Goal: Task Accomplishment & Management: Manage account settings

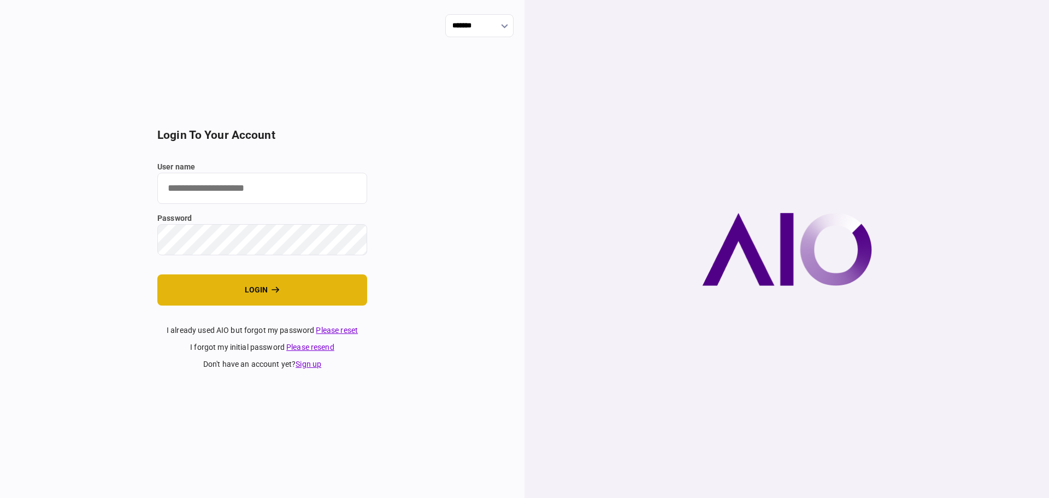
type input "********"
click at [252, 287] on button "login" at bounding box center [262, 289] width 210 height 31
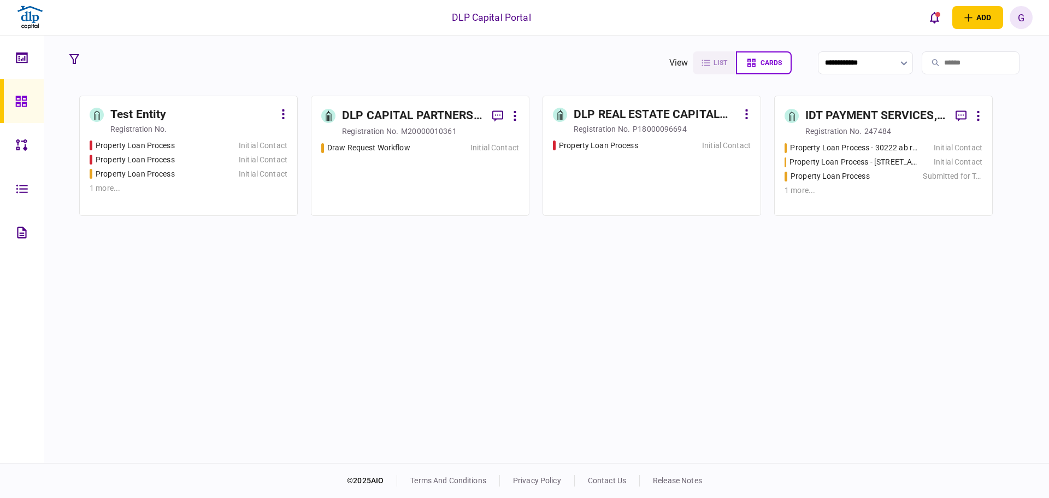
click at [38, 151] on link at bounding box center [22, 145] width 44 height 44
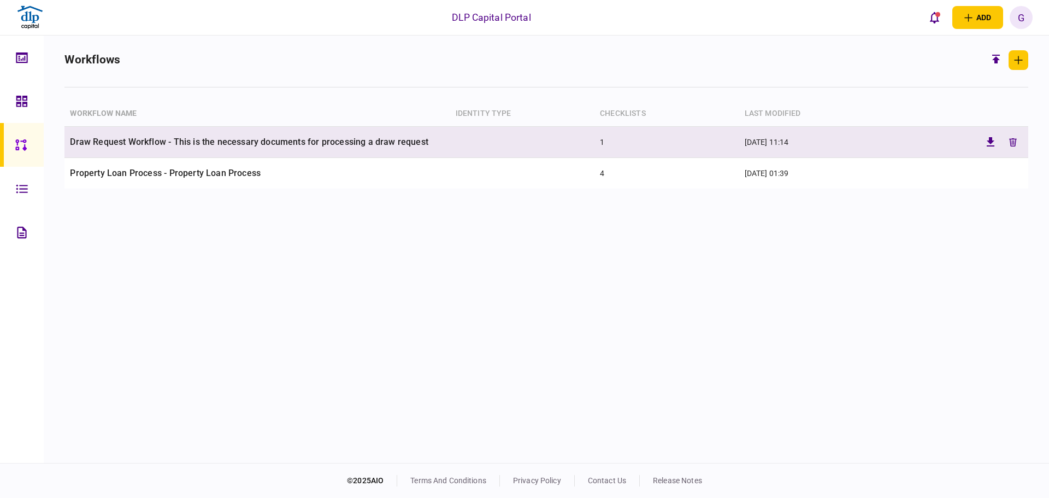
click at [412, 149] on td "Draw Request Workflow - This is the necessary documents for processing a draw r…" at bounding box center [256, 142] width 385 height 31
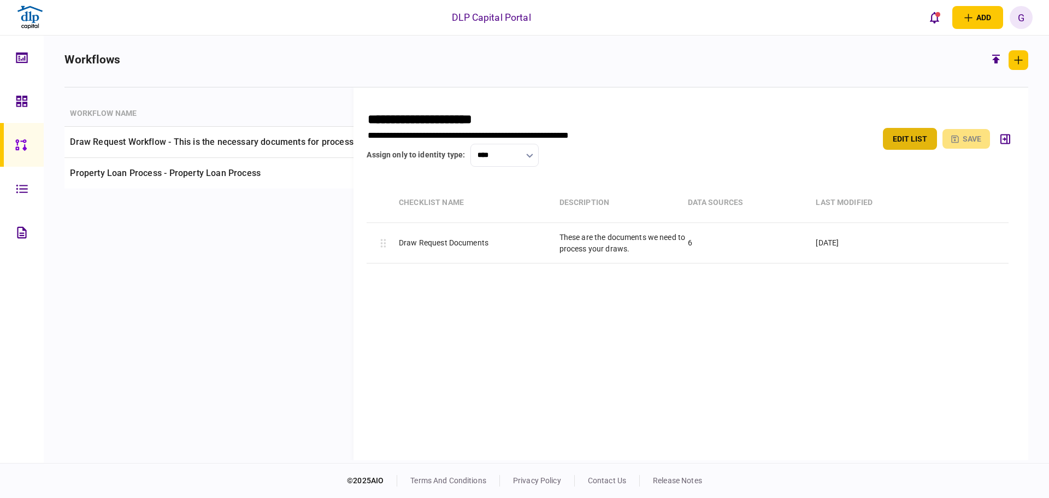
click at [923, 148] on button "edit list" at bounding box center [910, 139] width 54 height 22
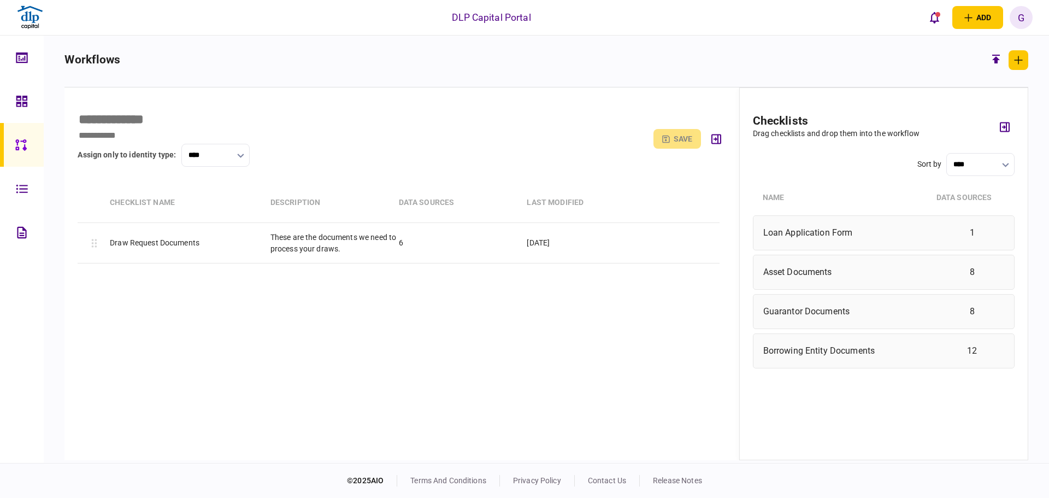
click at [1025, 29] on div "[PERSON_NAME] Cho [EMAIL_ADDRESS][PERSON_NAME][DOMAIN_NAME] English English Pro…" at bounding box center [1020, 17] width 23 height 23
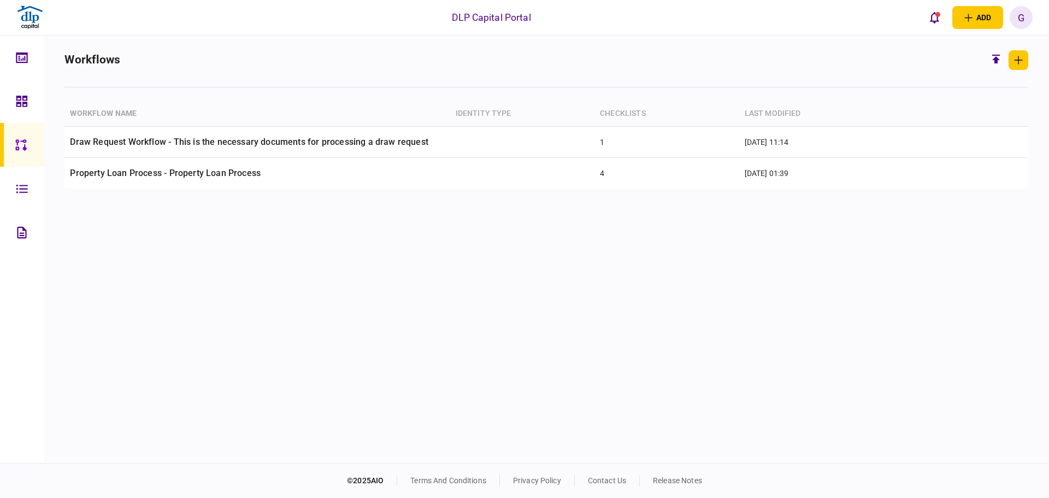
click at [1019, 21] on div "G" at bounding box center [1020, 17] width 23 height 23
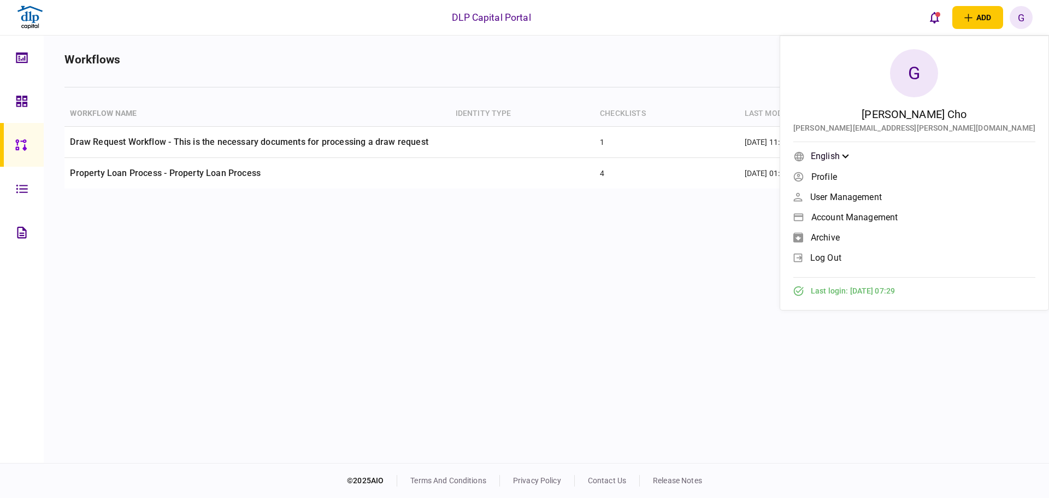
click at [881, 196] on span "User management" at bounding box center [846, 196] width 72 height 9
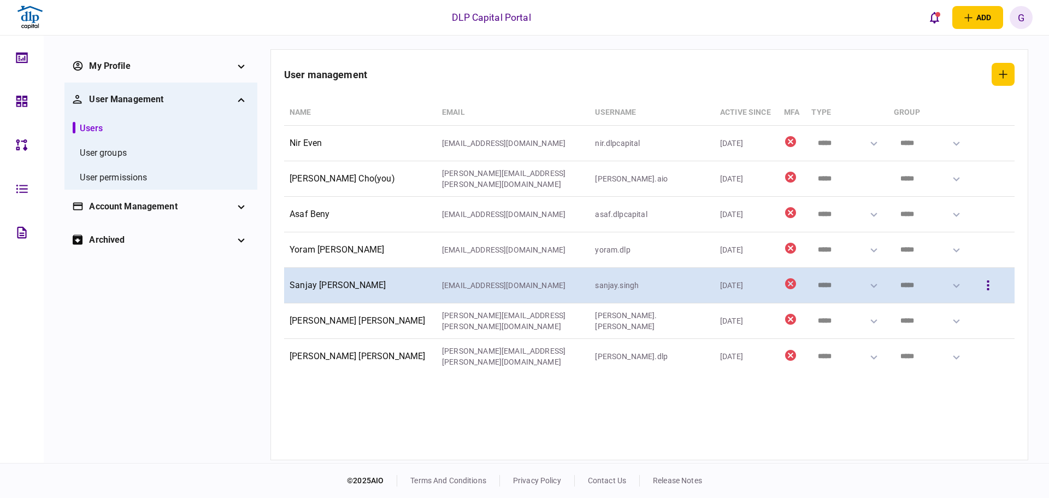
click at [870, 287] on icon "button" at bounding box center [873, 285] width 7 height 4
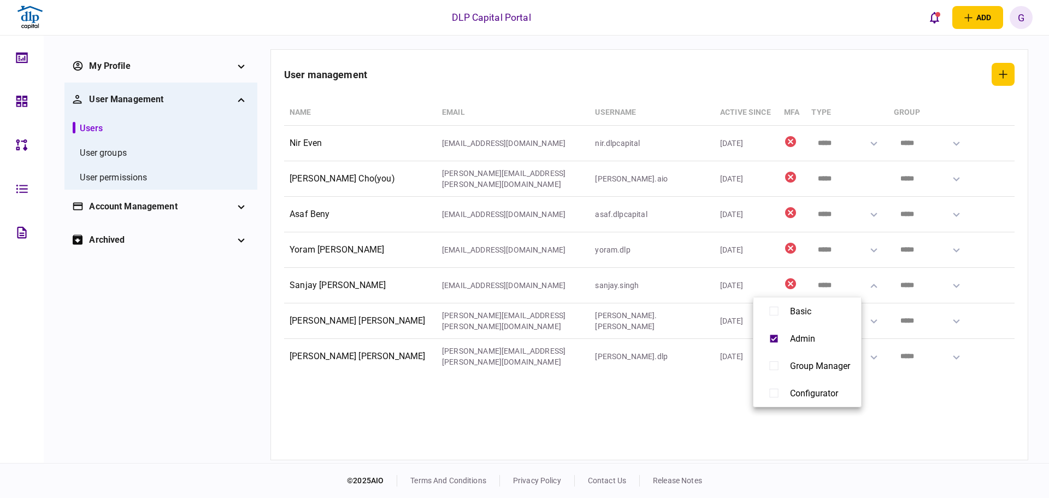
click at [944, 448] on div at bounding box center [524, 249] width 1049 height 498
click at [535, 458] on div "User management Name email username active since MFA Type Group Nir Even [EMAIL…" at bounding box center [648, 254] width 757 height 411
click at [124, 178] on div "User permissions" at bounding box center [113, 177] width 67 height 13
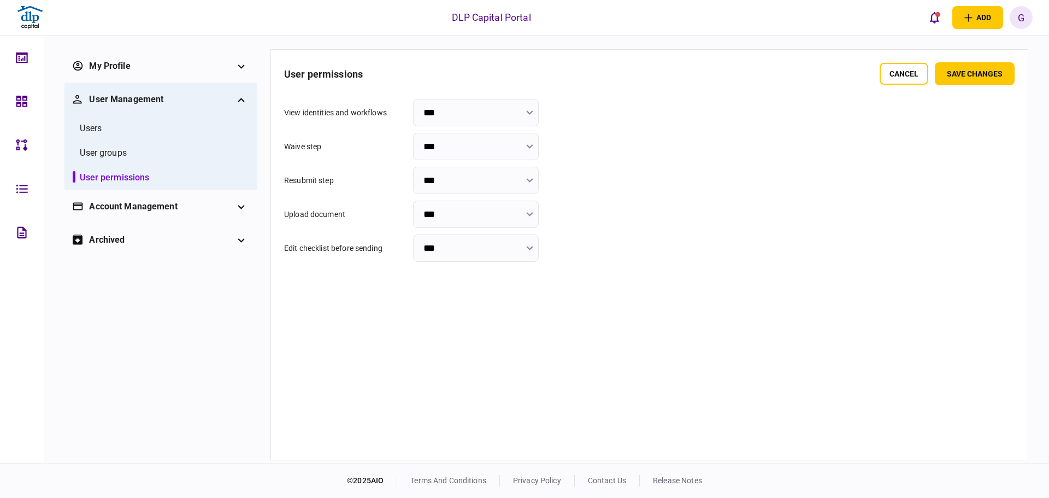
click at [428, 257] on input "***" at bounding box center [476, 247] width 126 height 27
click at [446, 254] on div at bounding box center [524, 249] width 1049 height 498
click at [139, 174] on div "User permissions" at bounding box center [114, 177] width 69 height 13
click at [135, 158] on li "User groups" at bounding box center [161, 152] width 176 height 25
click at [128, 156] on li "User groups" at bounding box center [161, 152] width 176 height 25
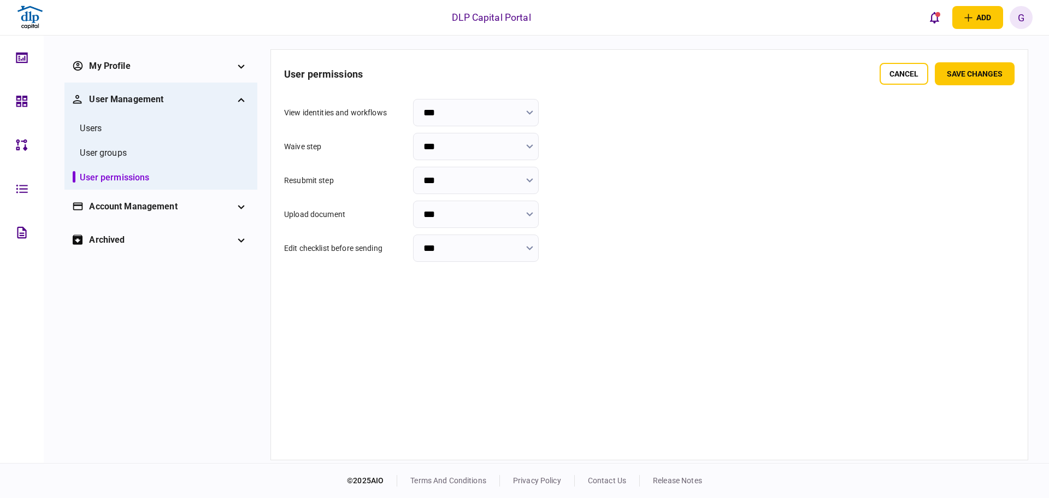
click at [128, 156] on li "User groups" at bounding box center [161, 152] width 176 height 25
drag, startPoint x: 147, startPoint y: 307, endPoint x: 153, endPoint y: 312, distance: 7.4
click at [151, 313] on section "My profile Profile Password User management Users User groups User permissions …" at bounding box center [160, 254] width 193 height 411
click at [104, 151] on div "User groups" at bounding box center [103, 152] width 46 height 13
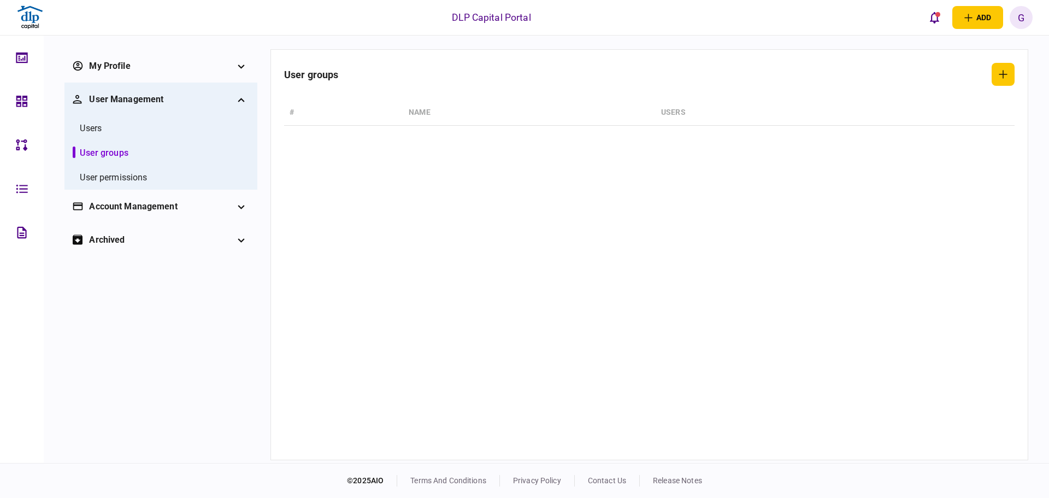
click at [339, 253] on section "User groups # Name Users" at bounding box center [649, 254] width 730 height 383
click at [94, 137] on li "Users" at bounding box center [161, 128] width 176 height 25
click at [92, 131] on div "Users" at bounding box center [91, 128] width 22 height 13
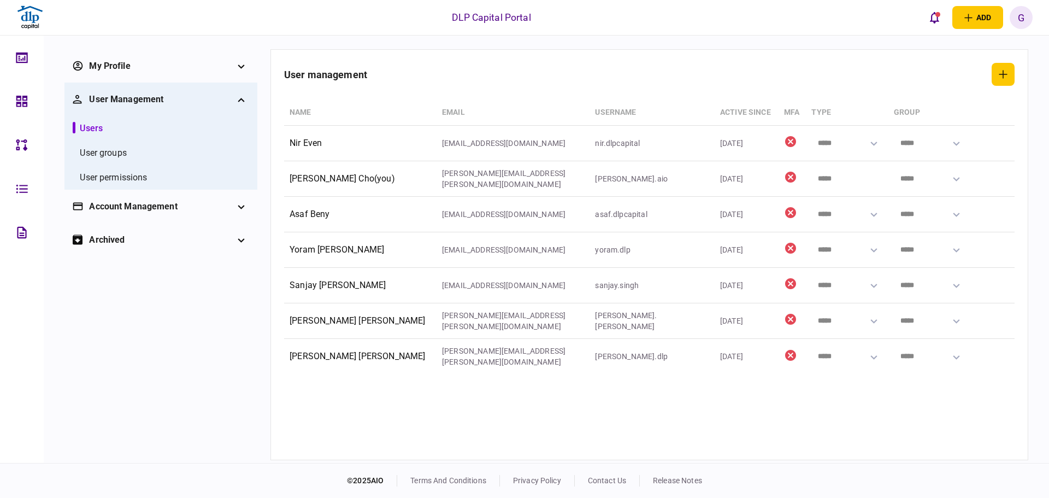
click at [131, 197] on div "Account management" at bounding box center [161, 206] width 176 height 33
click at [33, 228] on div at bounding box center [24, 232] width 17 height 44
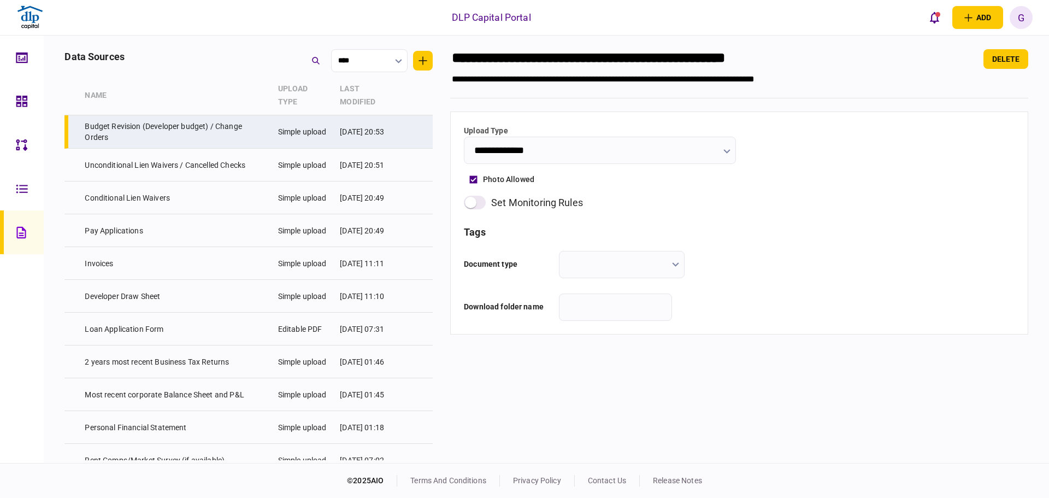
click at [37, 192] on link at bounding box center [22, 189] width 44 height 44
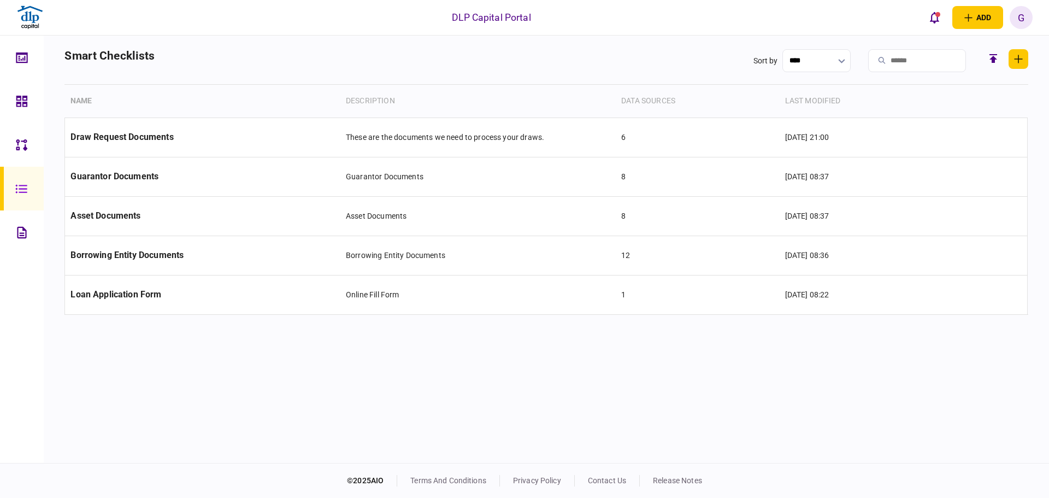
click at [28, 143] on div at bounding box center [24, 145] width 17 height 44
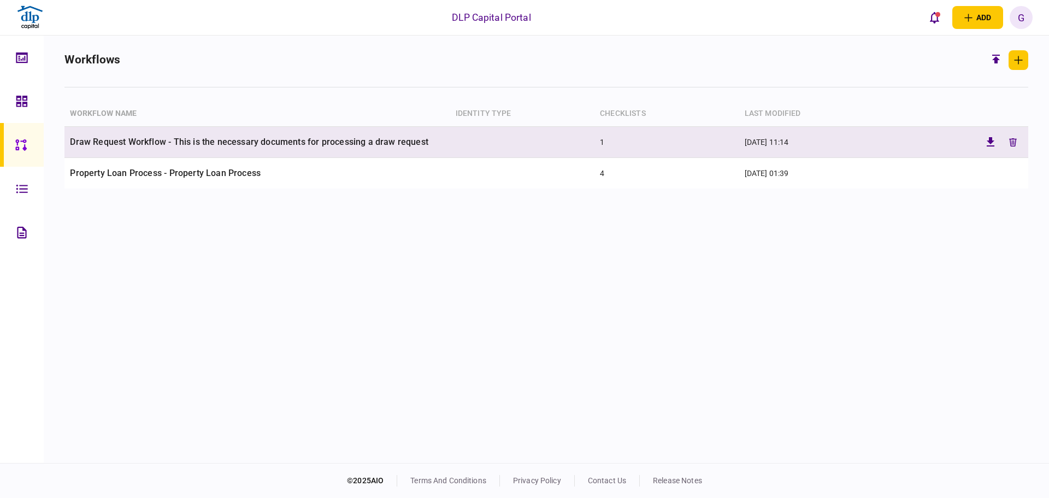
click at [338, 146] on td "Draw Request Workflow - This is the necessary documents for processing a draw r…" at bounding box center [256, 142] width 385 height 31
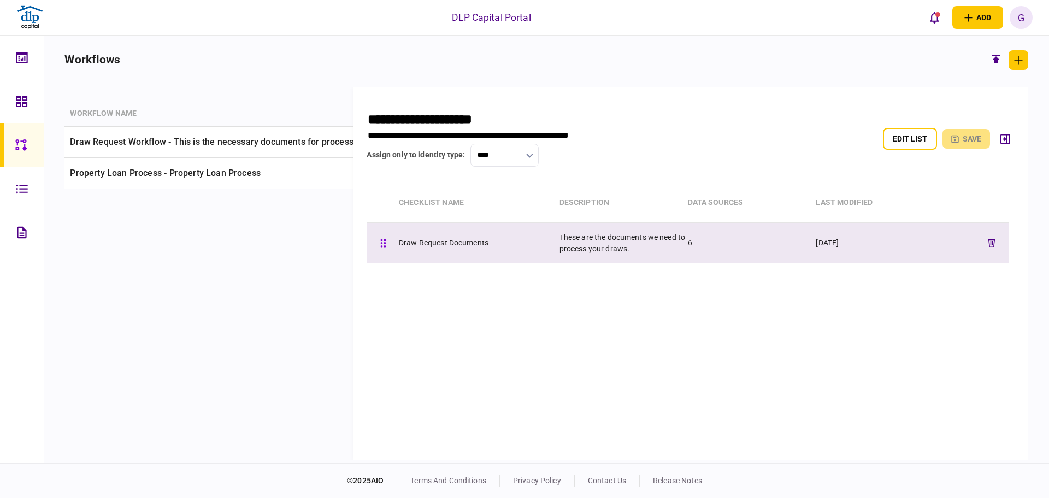
click at [468, 247] on div "Draw Request Documents" at bounding box center [479, 242] width 161 height 11
click at [467, 245] on div "Draw Request Documents" at bounding box center [479, 242] width 161 height 11
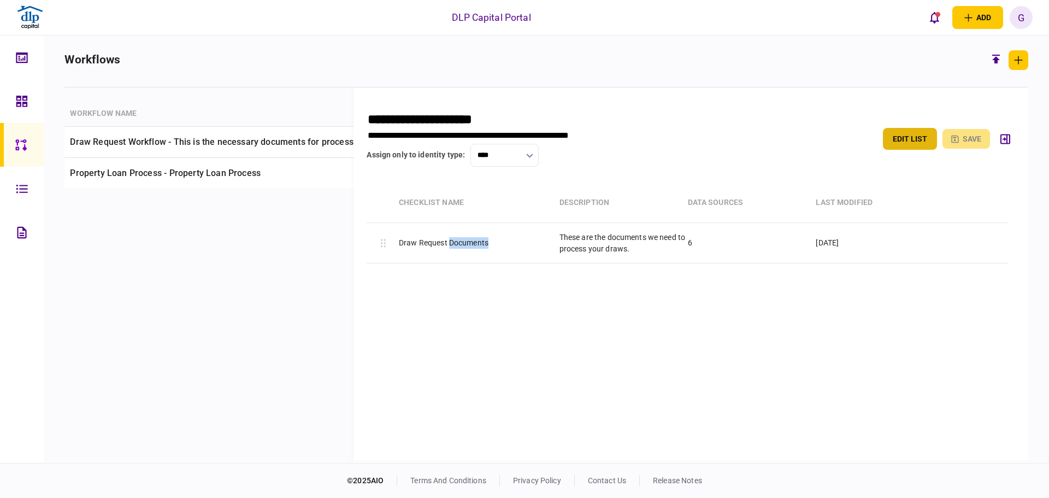
click at [919, 137] on button "edit list" at bounding box center [910, 139] width 54 height 22
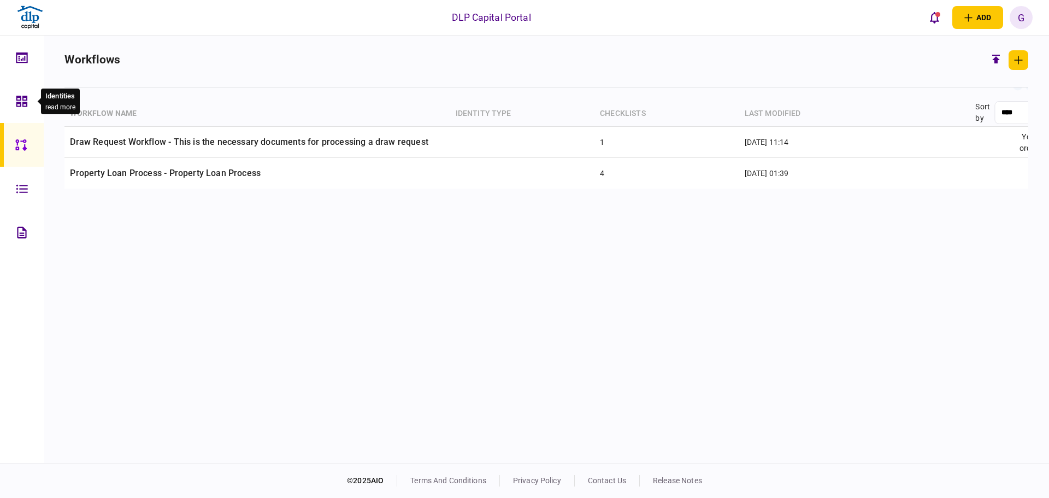
click at [25, 97] on icon at bounding box center [22, 101] width 12 height 13
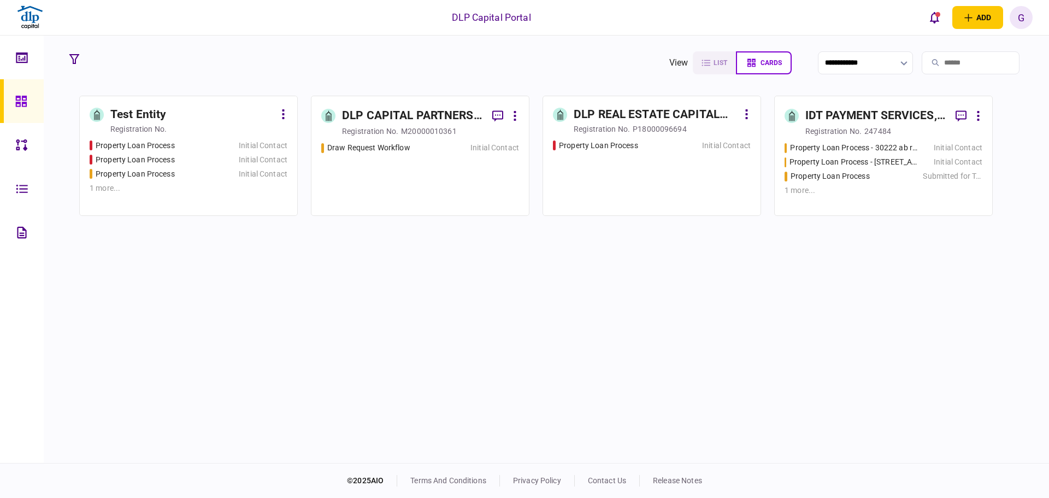
click at [287, 111] on link "Test Entity registration no. Property Loan Process Initial Contact Property Loa…" at bounding box center [188, 156] width 218 height 120
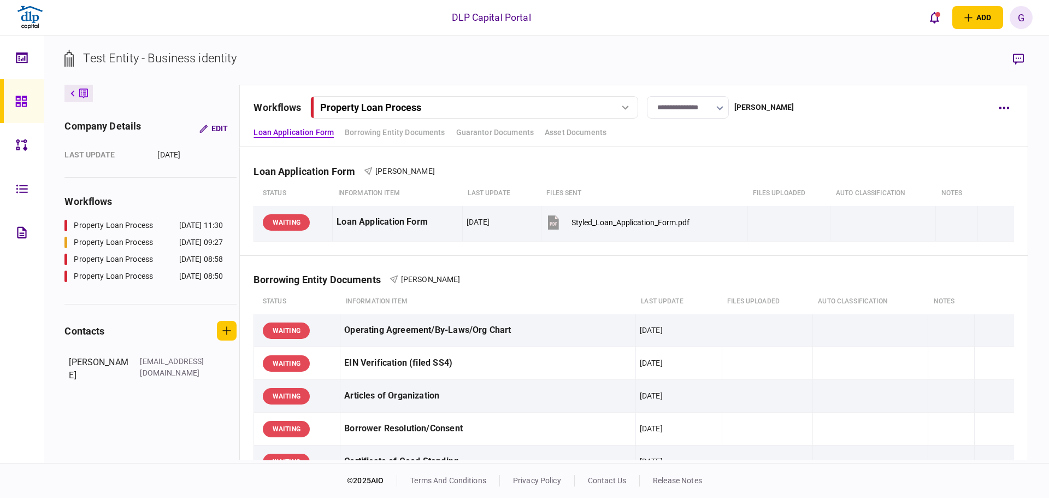
click at [69, 91] on button at bounding box center [78, 93] width 28 height 17
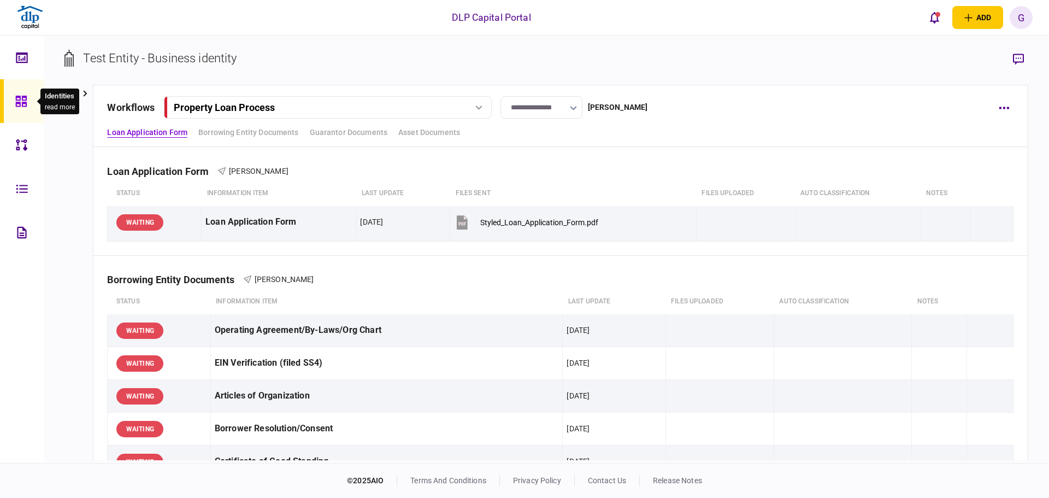
click at [23, 110] on div at bounding box center [23, 101] width 17 height 44
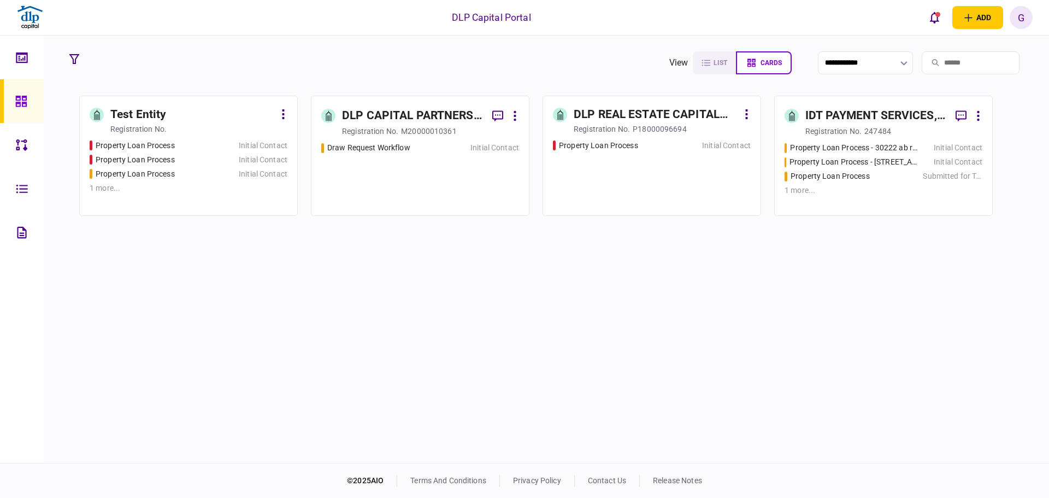
click at [281, 115] on button at bounding box center [283, 114] width 8 height 17
drag, startPoint x: 164, startPoint y: 293, endPoint x: 163, endPoint y: 269, distance: 23.5
click at [164, 296] on div at bounding box center [524, 249] width 1049 height 498
click at [136, 116] on div "Test Entity" at bounding box center [138, 114] width 56 height 17
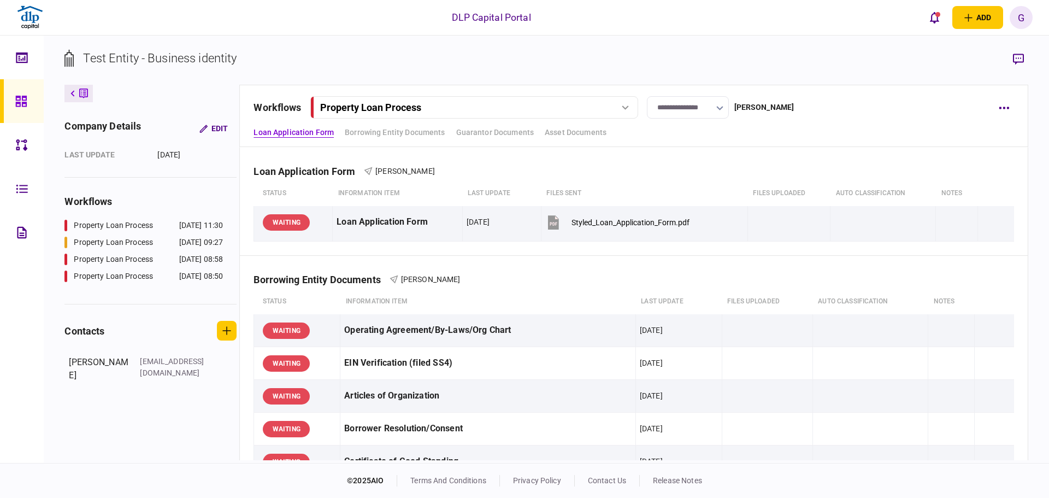
click at [992, 104] on div "**********" at bounding box center [633, 107] width 760 height 22
click at [1002, 106] on button "button" at bounding box center [1004, 108] width 20 height 20
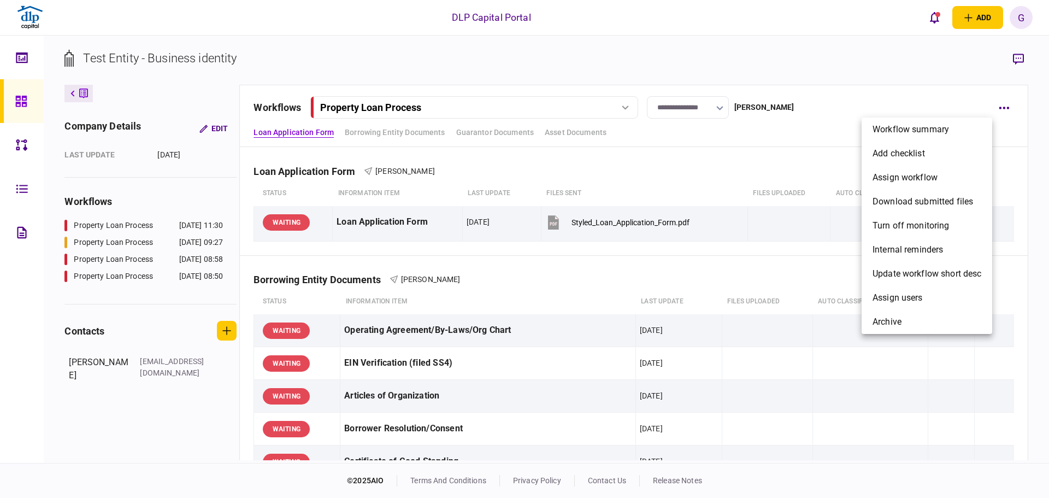
click at [784, 363] on div at bounding box center [524, 249] width 1049 height 498
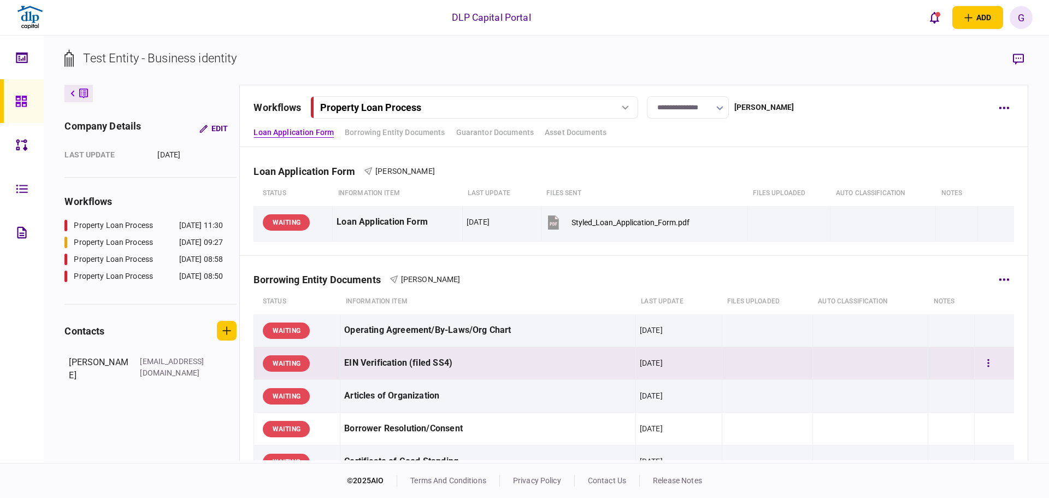
click at [787, 363] on td at bounding box center [766, 363] width 91 height 33
click at [1004, 112] on button "button" at bounding box center [1004, 108] width 20 height 20
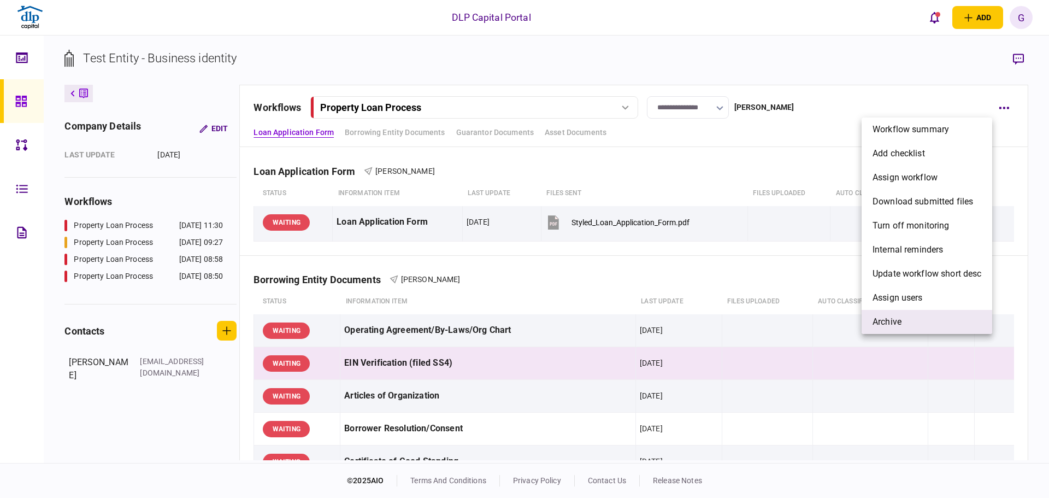
click at [919, 329] on li "archive" at bounding box center [926, 322] width 131 height 24
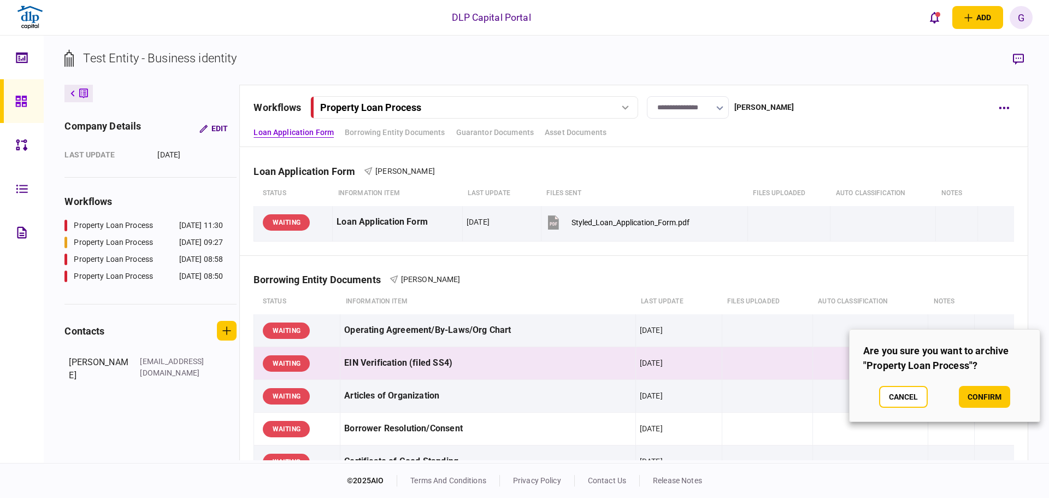
drag, startPoint x: 977, startPoint y: 396, endPoint x: 735, endPoint y: 273, distance: 271.4
click at [735, 273] on div "Are you sure you want to archive "Property Loan Process"? Cancel confirm" at bounding box center [524, 249] width 1049 height 498
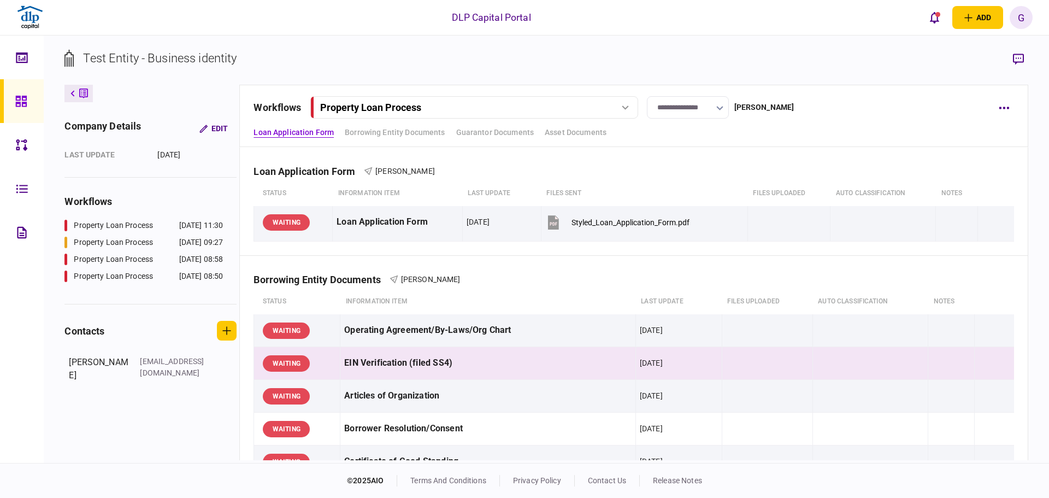
click at [76, 101] on button at bounding box center [78, 93] width 28 height 17
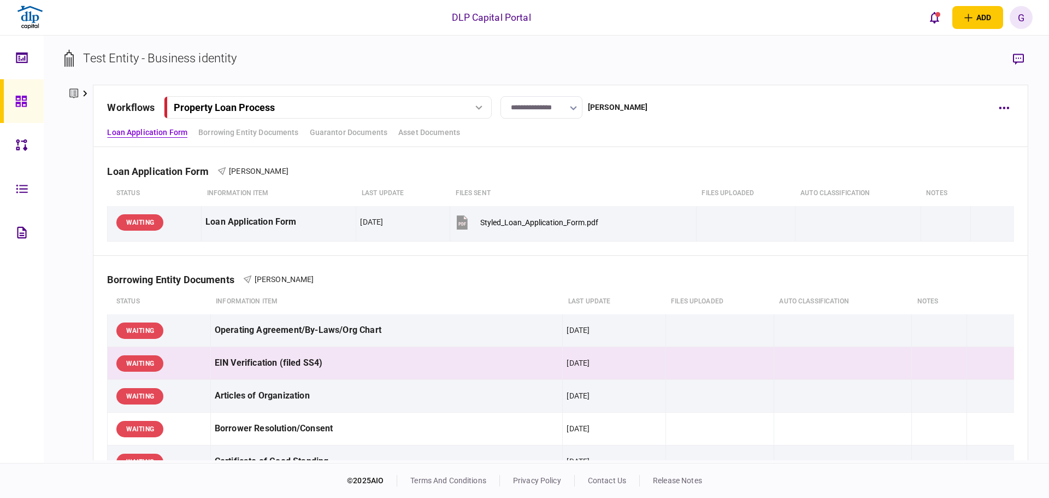
click at [75, 97] on icon at bounding box center [73, 93] width 9 height 10
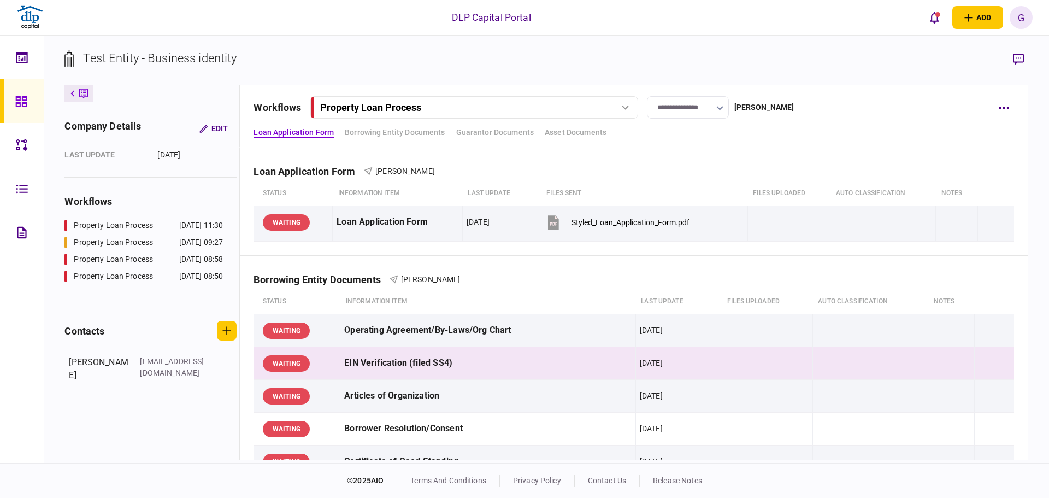
click at [30, 111] on div at bounding box center [23, 101] width 17 height 44
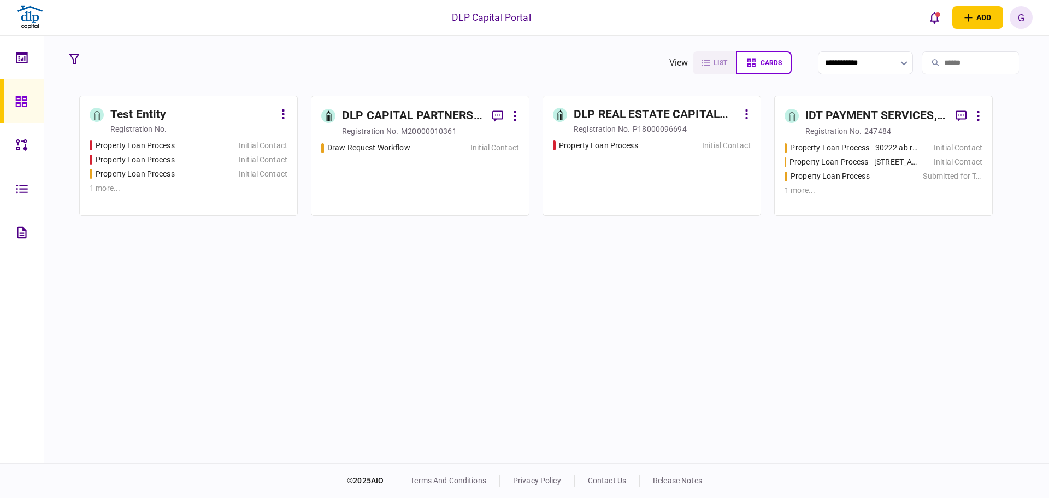
click at [516, 116] on icon at bounding box center [515, 116] width 2 height 10
click at [423, 106] on div at bounding box center [524, 249] width 1049 height 498
click at [422, 117] on div "DLP CAPITAL PARTNERS LLC" at bounding box center [412, 115] width 141 height 17
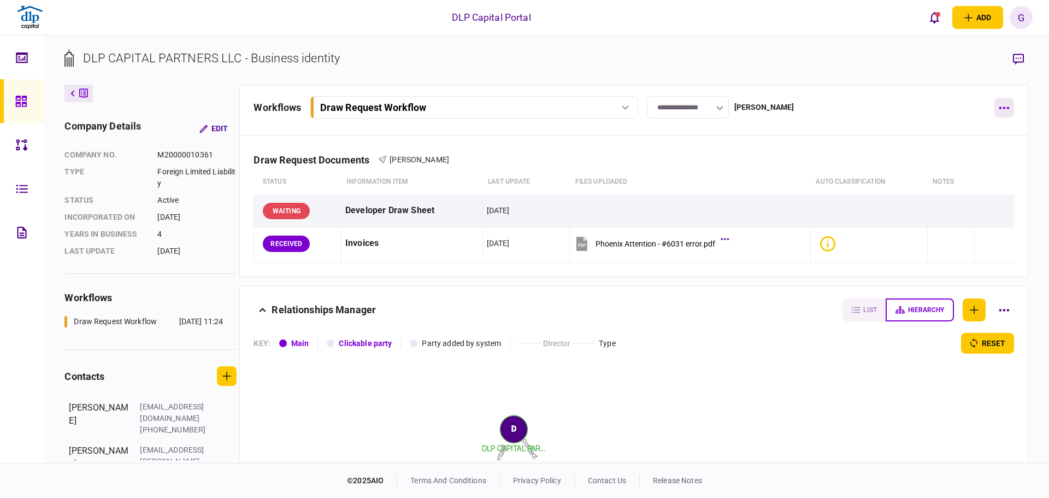
click at [1000, 114] on button "button" at bounding box center [1004, 108] width 20 height 20
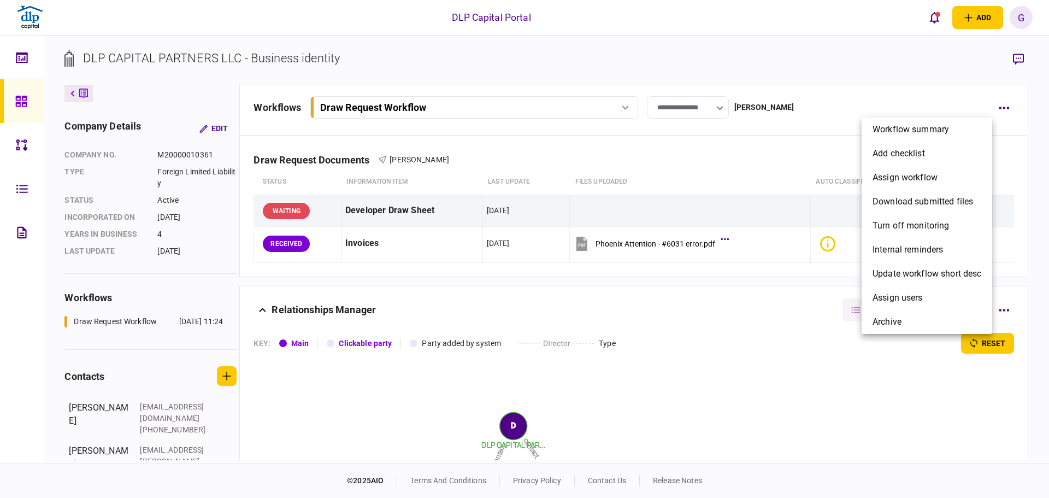
click at [211, 118] on div at bounding box center [524, 249] width 1049 height 498
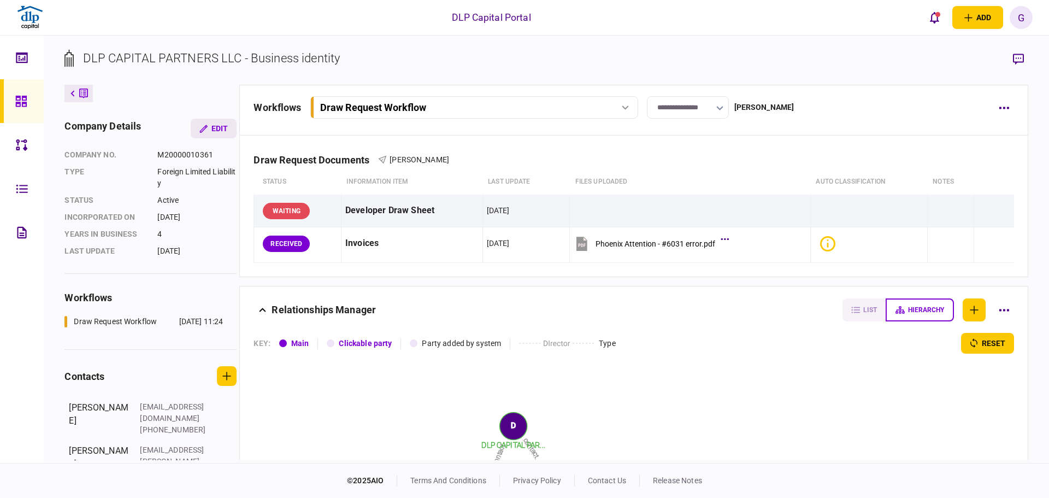
click at [214, 127] on button "Edit" at bounding box center [214, 129] width 46 height 20
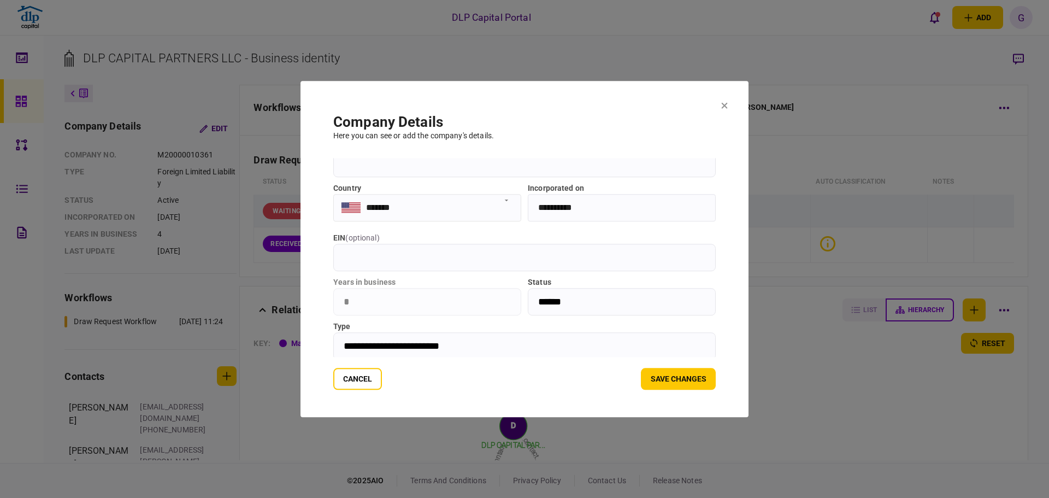
scroll to position [114, 0]
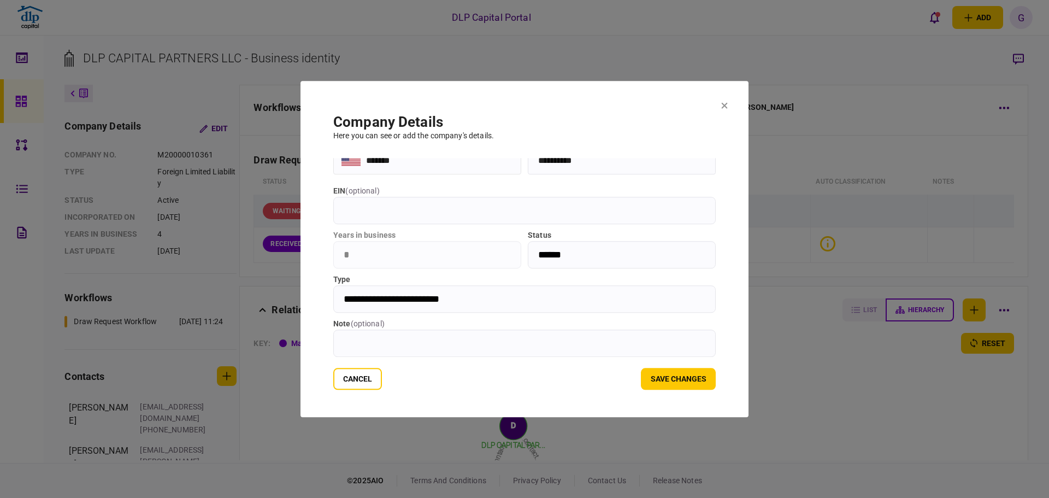
drag, startPoint x: 719, startPoint y: 108, endPoint x: 729, endPoint y: 106, distance: 10.5
click at [719, 109] on section "**********" at bounding box center [524, 249] width 448 height 336
click at [727, 102] on section "**********" at bounding box center [524, 249] width 448 height 336
click at [727, 103] on section "**********" at bounding box center [524, 249] width 448 height 336
click at [356, 375] on button "Cancel" at bounding box center [357, 379] width 49 height 22
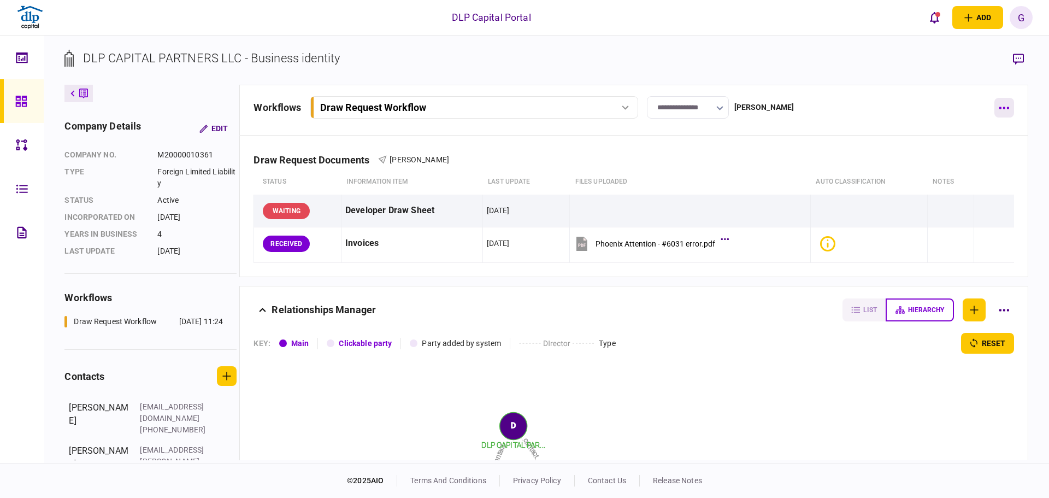
click at [1010, 106] on button "button" at bounding box center [1004, 108] width 20 height 20
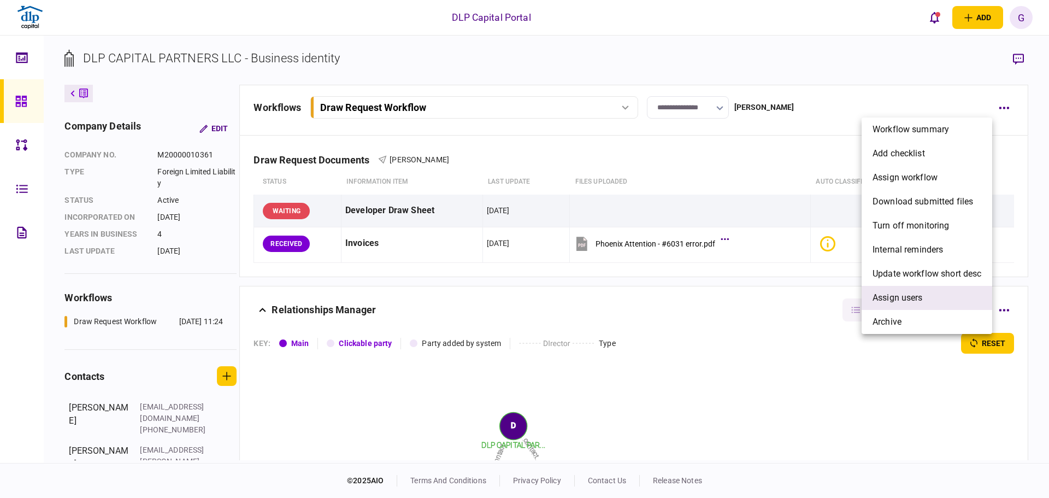
click at [923, 307] on li "Assign users" at bounding box center [926, 298] width 131 height 24
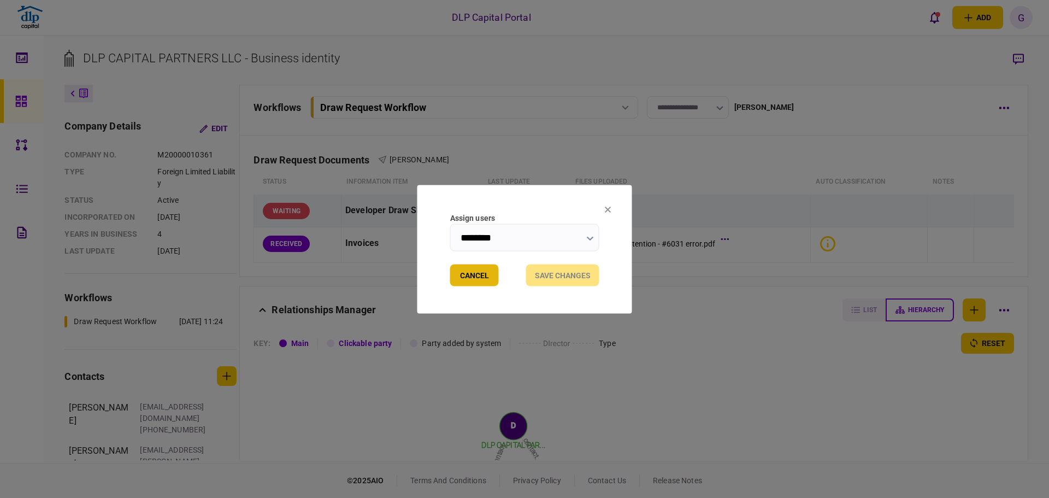
click at [486, 277] on button "Cancel" at bounding box center [474, 275] width 49 height 22
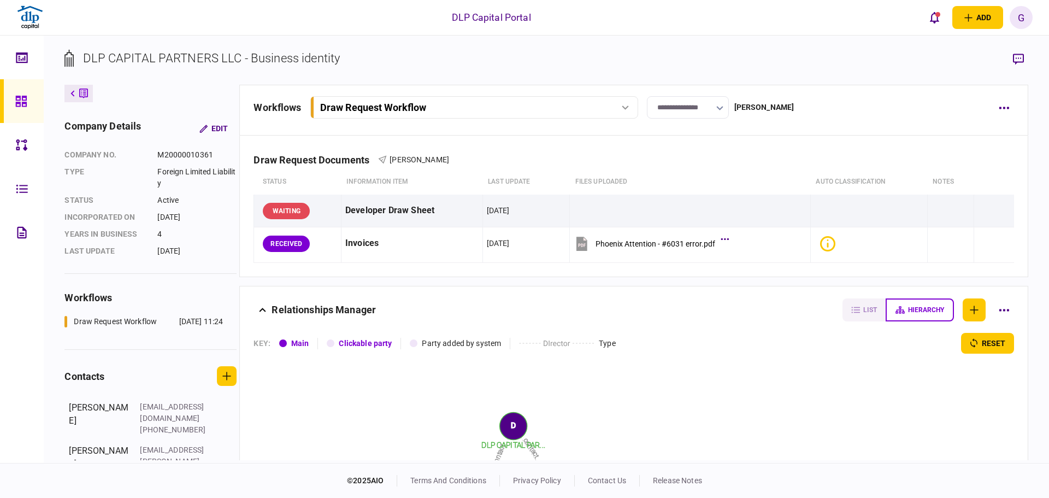
drag, startPoint x: 1013, startPoint y: 106, endPoint x: 1017, endPoint y: 110, distance: 5.9
click at [1017, 110] on div "**********" at bounding box center [633, 110] width 788 height 51
click at [1008, 108] on icon "button" at bounding box center [1004, 108] width 10 height 2
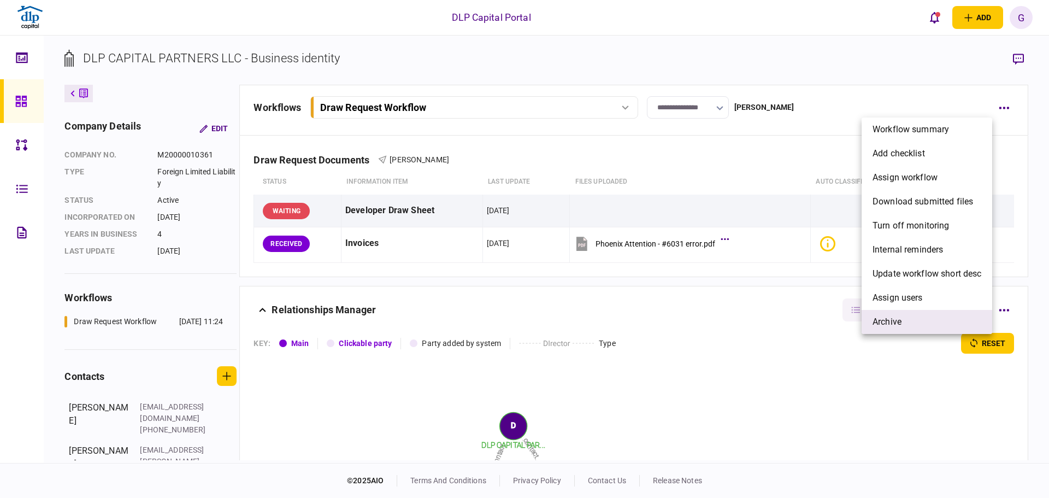
click at [904, 324] on li "archive" at bounding box center [926, 322] width 131 height 24
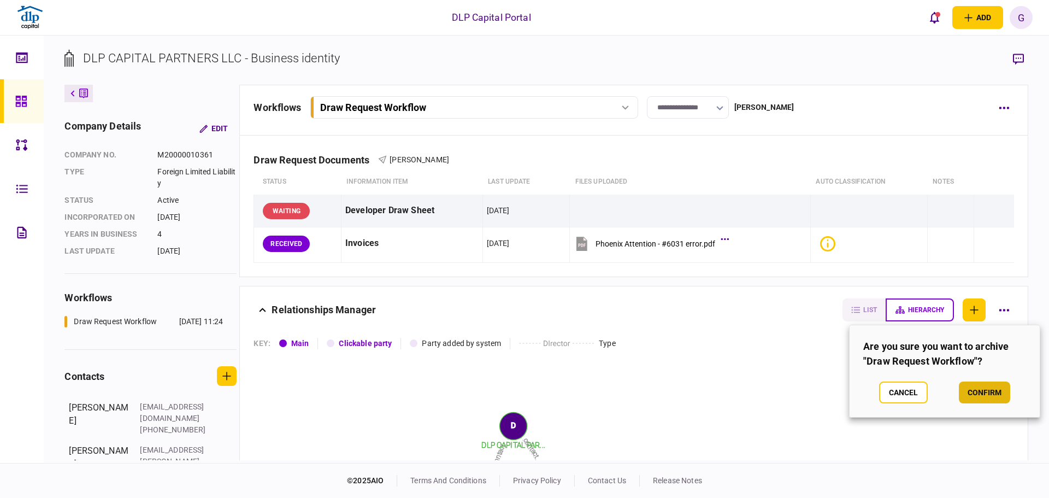
click at [995, 401] on section "Are you sure you want to archive "Draw Request Workflow"? Cancel confirm" at bounding box center [944, 370] width 191 height 93
click at [993, 396] on button "confirm" at bounding box center [983, 392] width 51 height 22
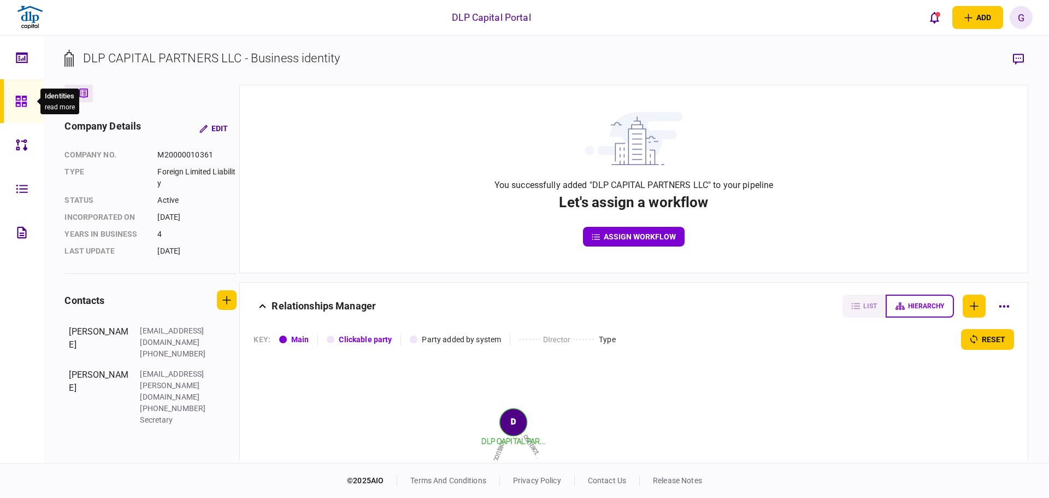
click at [31, 45] on div at bounding box center [24, 57] width 17 height 44
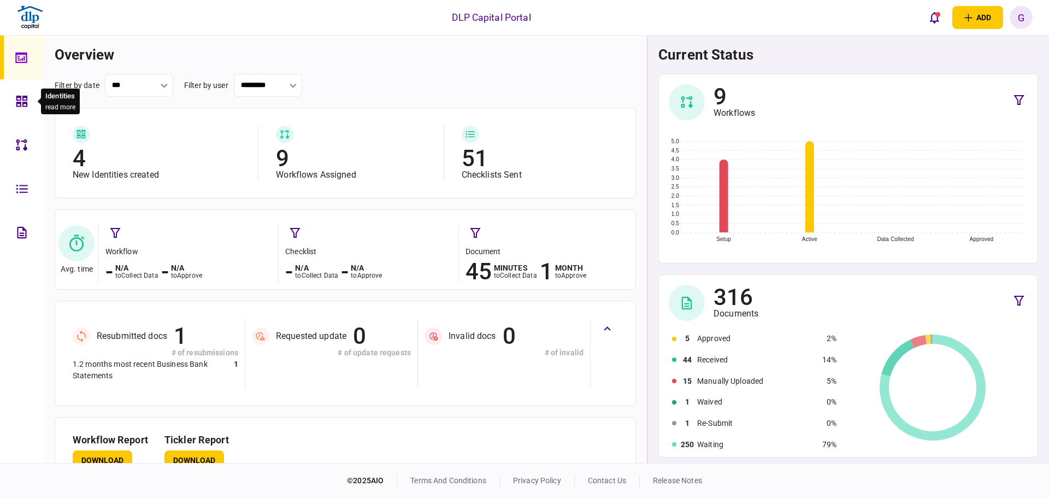
click at [30, 111] on div at bounding box center [24, 101] width 17 height 44
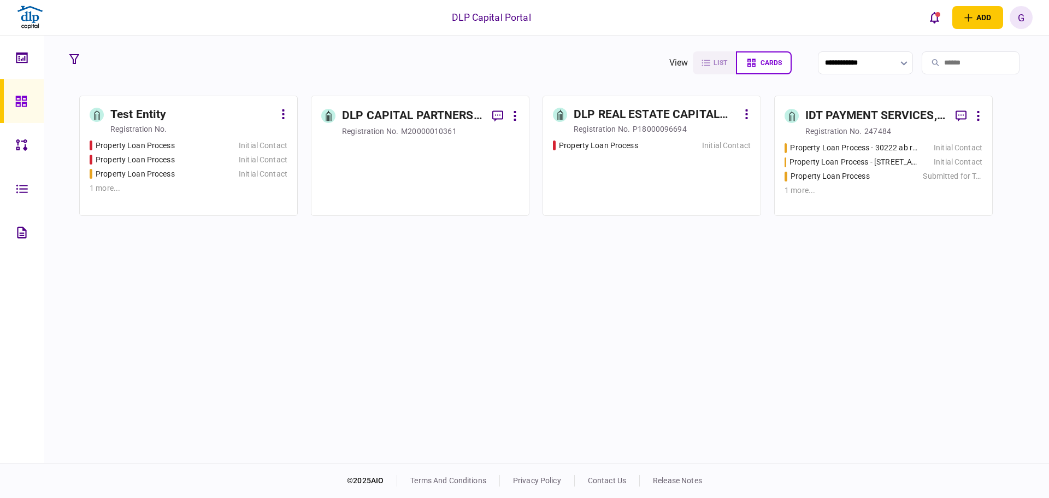
click at [416, 193] on div at bounding box center [420, 173] width 198 height 63
click at [518, 119] on button at bounding box center [515, 116] width 8 height 20
click at [460, 234] on div at bounding box center [524, 249] width 1049 height 498
click at [434, 102] on link "DLP CAPITAL PARTNERS LLC registration no. M20000010361" at bounding box center [420, 156] width 218 height 120
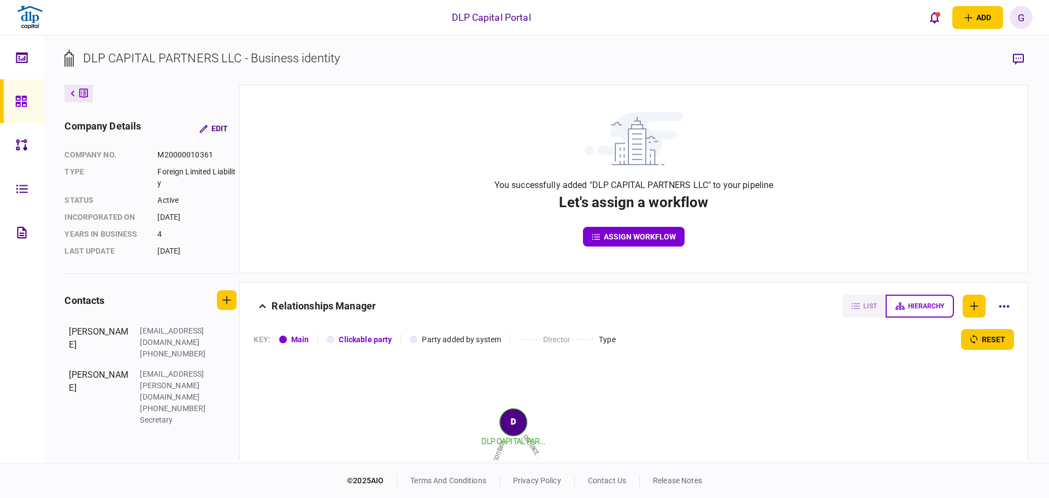
click at [93, 94] on div "company details Edit company no. M20000010361 Type Foreign Limited Liability st…" at bounding box center [151, 272] width 175 height 375
click at [89, 97] on button at bounding box center [78, 93] width 28 height 17
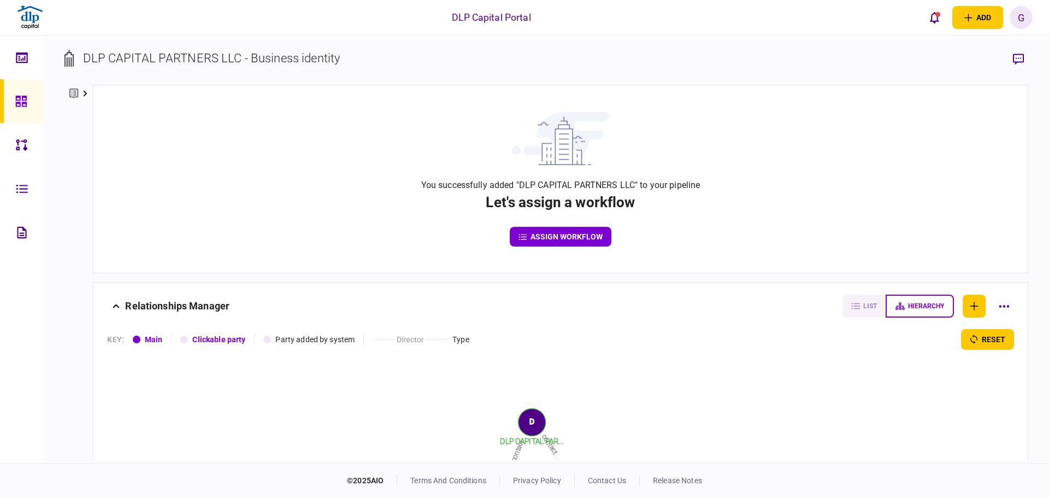
click at [33, 101] on link at bounding box center [22, 101] width 44 height 44
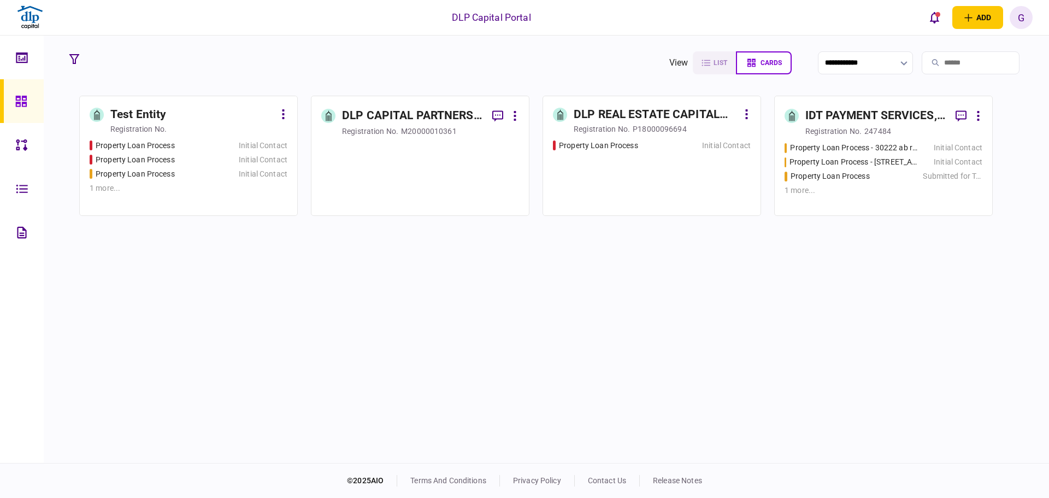
click at [643, 301] on div "Test Entity registration no. Property Loan Process Initial Contact Property Loa…" at bounding box center [545, 278] width 963 height 364
drag, startPoint x: 503, startPoint y: 148, endPoint x: 448, endPoint y: 137, distance: 56.2
click at [448, 137] on link "DLP CAPITAL PARTNERS LLC registration no. M20000010361" at bounding box center [420, 156] width 218 height 120
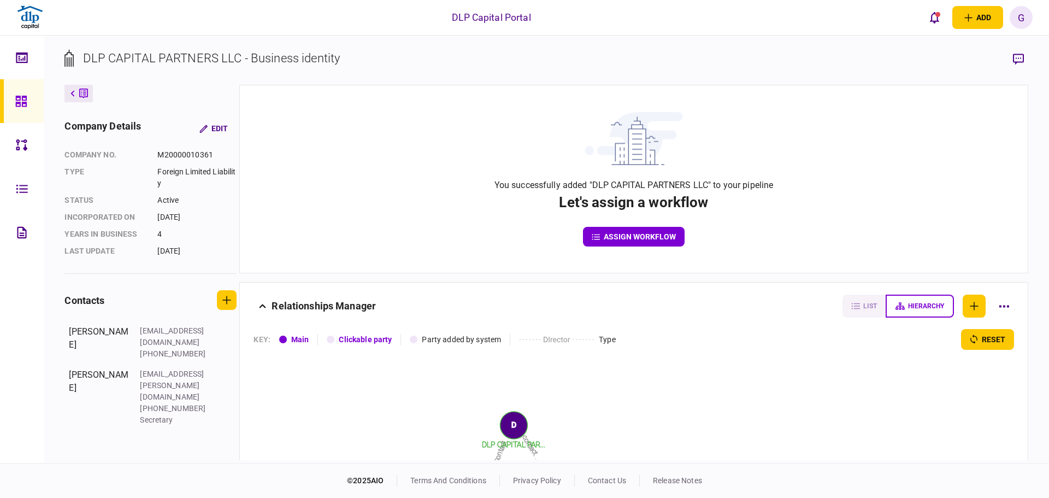
click at [82, 92] on icon at bounding box center [83, 93] width 9 height 11
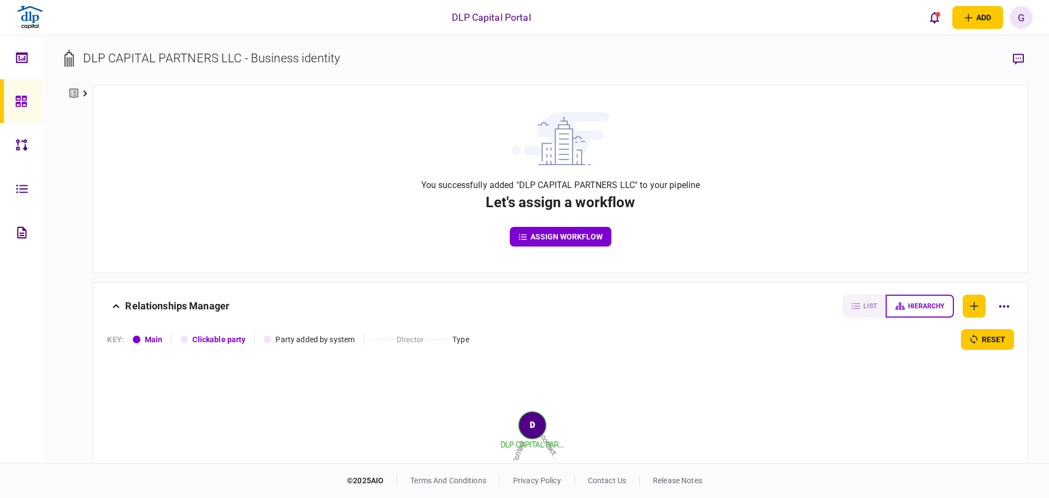
click at [27, 103] on div at bounding box center [23, 101] width 17 height 44
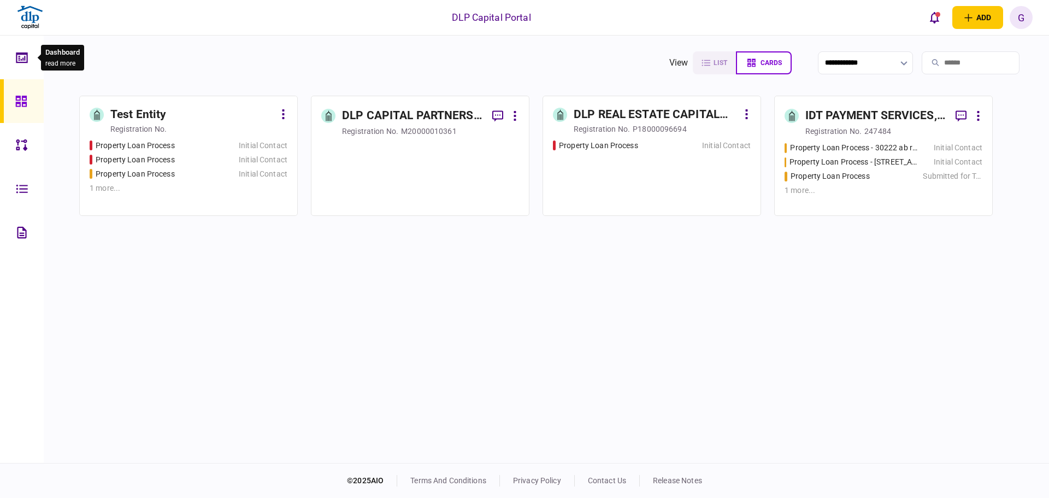
click at [33, 67] on div at bounding box center [24, 57] width 17 height 44
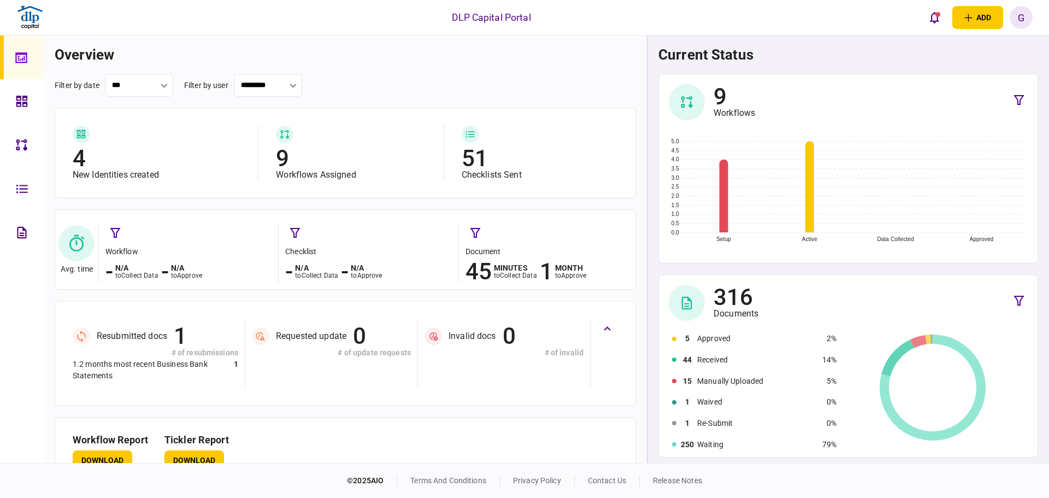
click at [82, 159] on div "4" at bounding box center [160, 158] width 174 height 22
click at [84, 130] on icon at bounding box center [81, 134] width 9 height 9
click at [78, 248] on icon at bounding box center [77, 242] width 16 height 17
click at [31, 94] on div at bounding box center [24, 101] width 17 height 44
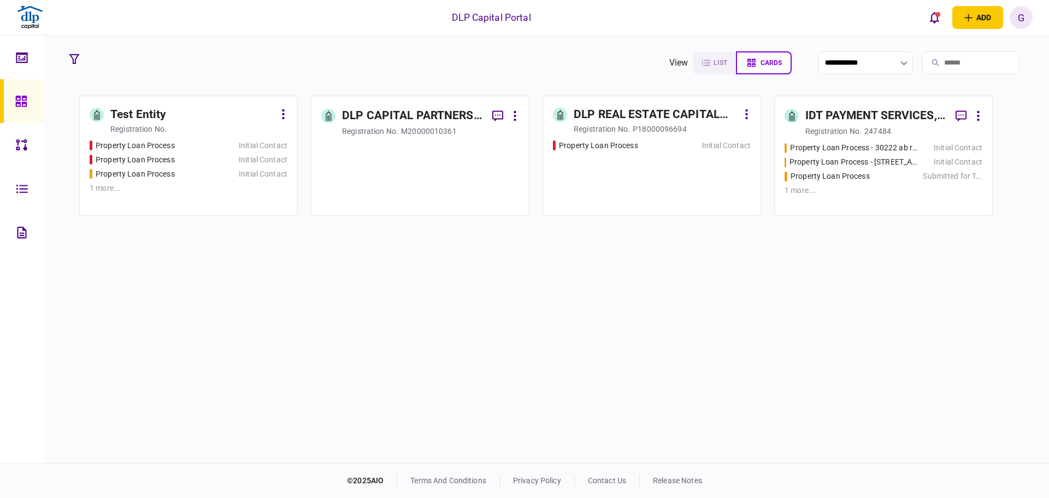
click at [288, 120] on link "Test Entity registration no. Property Loan Process Initial Contact Property Loa…" at bounding box center [188, 156] width 218 height 120
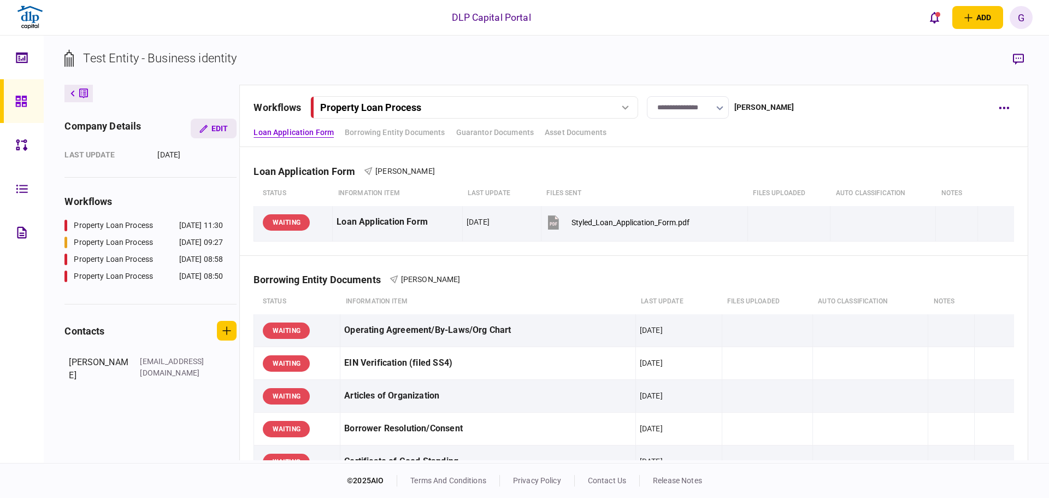
click at [232, 128] on button "Edit" at bounding box center [214, 129] width 46 height 20
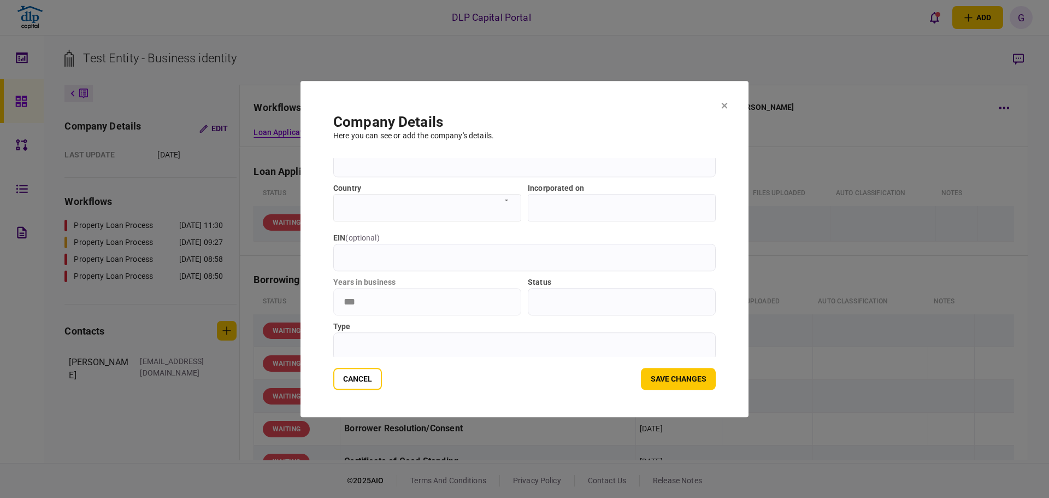
scroll to position [114, 0]
click at [725, 99] on section "**********" at bounding box center [524, 249] width 448 height 336
click at [726, 104] on icon at bounding box center [724, 105] width 7 height 7
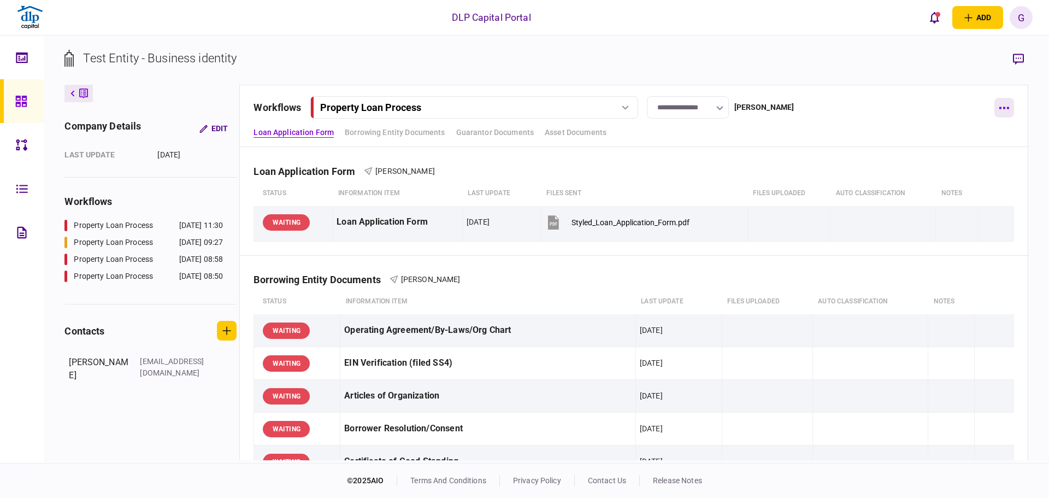
click at [998, 104] on button "button" at bounding box center [1004, 108] width 20 height 20
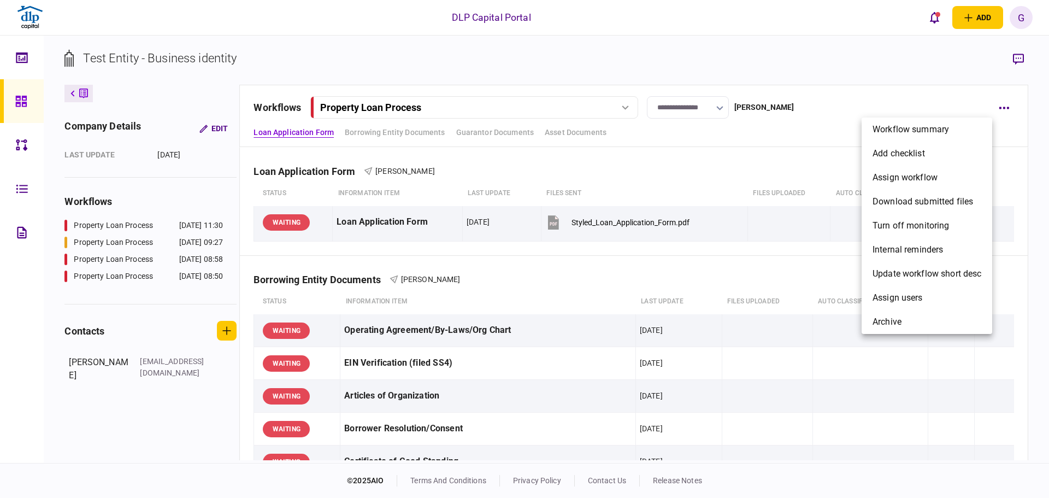
click at [1005, 81] on div at bounding box center [524, 249] width 1049 height 498
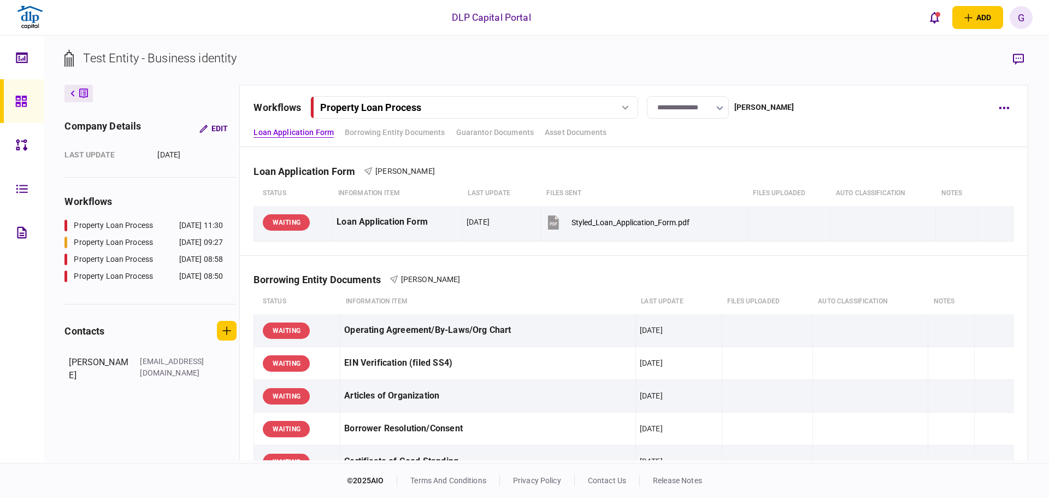
click at [119, 53] on div "Test Entity - Business identity" at bounding box center [159, 58] width 153 height 18
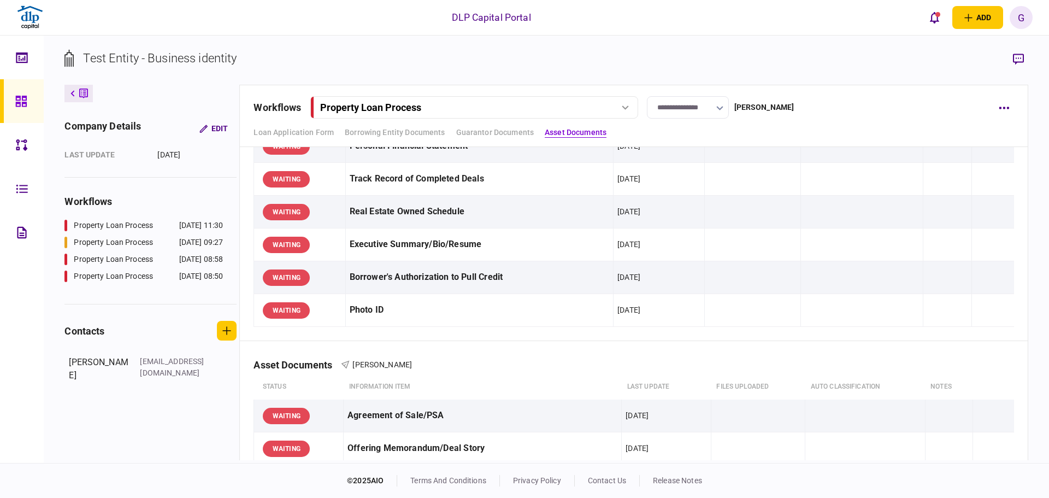
scroll to position [0, 0]
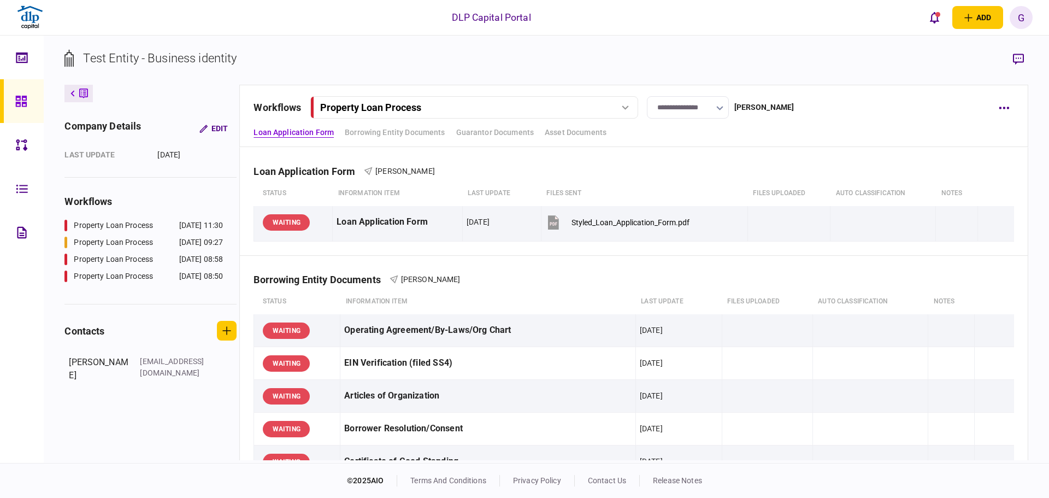
drag, startPoint x: 344, startPoint y: 340, endPoint x: 401, endPoint y: 118, distance: 229.0
click at [28, 60] on div at bounding box center [24, 57] width 17 height 44
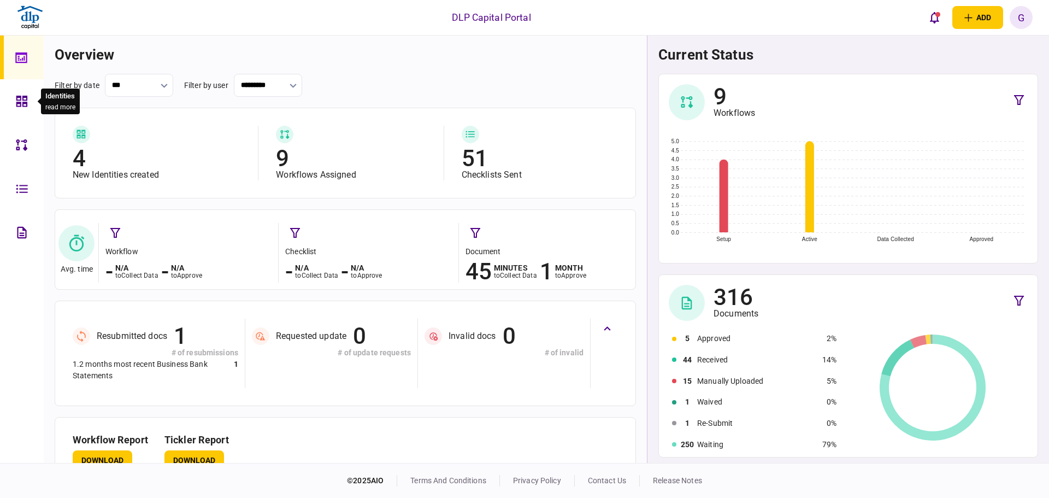
click at [23, 149] on icon at bounding box center [22, 145] width 12 height 13
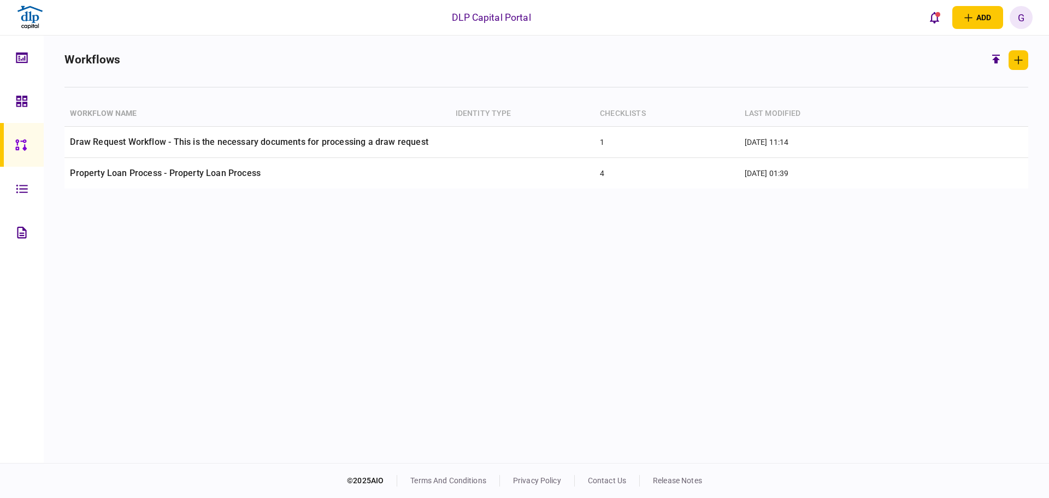
click at [9, 102] on link at bounding box center [22, 101] width 44 height 44
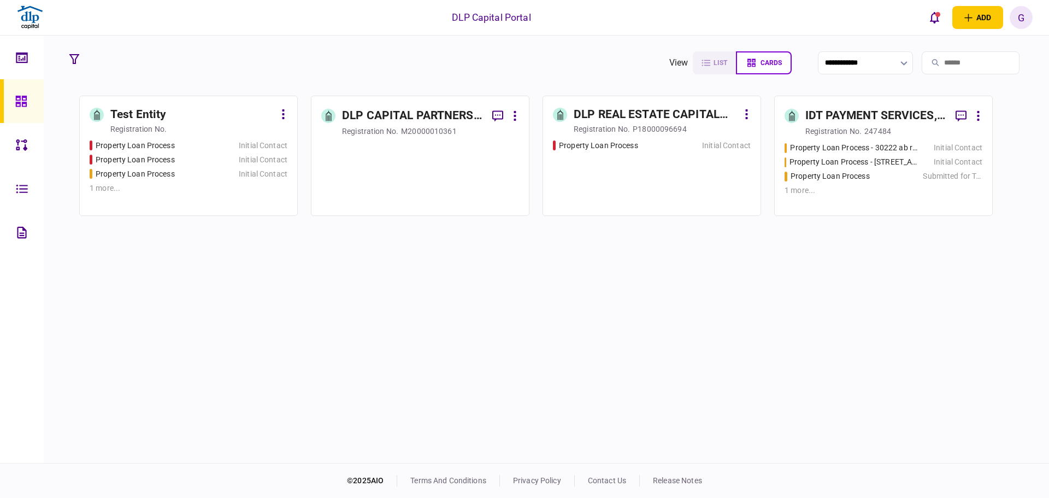
click at [353, 112] on div "DLP CAPITAL PARTNERS LLC" at bounding box center [412, 115] width 141 height 17
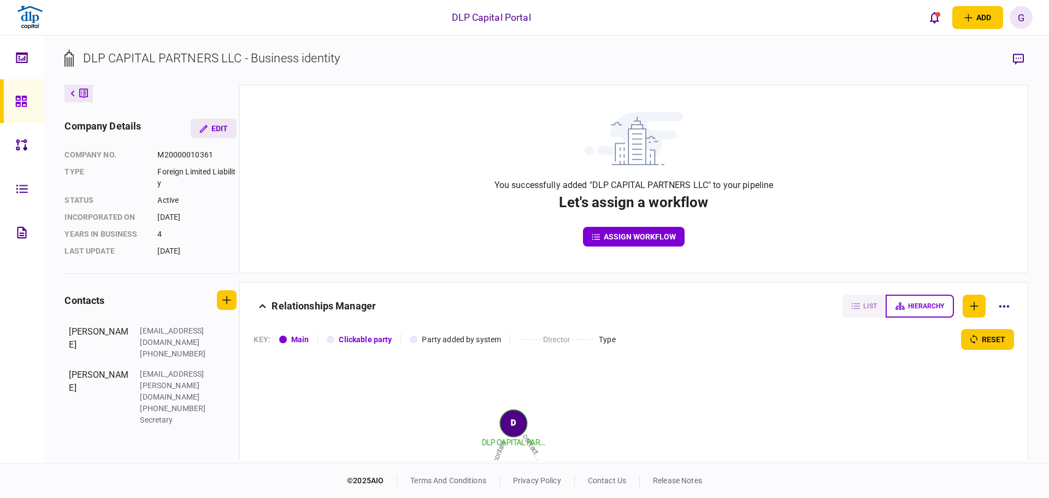
click at [221, 138] on section "company details Edit company no. M20000010361 Type Foreign Limited Liability st…" at bounding box center [150, 196] width 172 height 155
click at [219, 132] on button "Edit" at bounding box center [214, 129] width 46 height 20
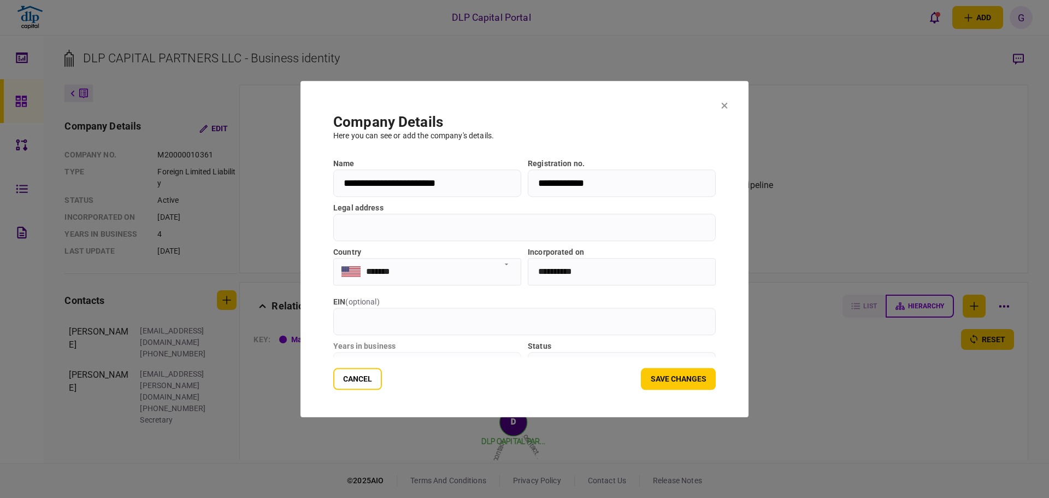
click at [465, 175] on input "**********" at bounding box center [427, 182] width 188 height 27
click at [465, 176] on input "**********" at bounding box center [427, 182] width 188 height 27
type input "*"
type input "*****"
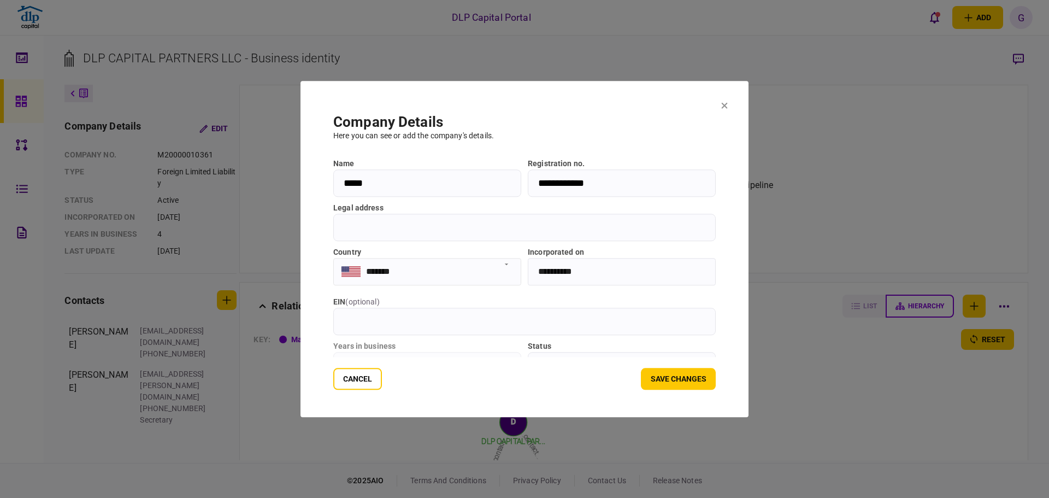
click at [564, 191] on input "**********" at bounding box center [622, 182] width 188 height 27
click at [676, 380] on button "Save changes" at bounding box center [678, 379] width 75 height 22
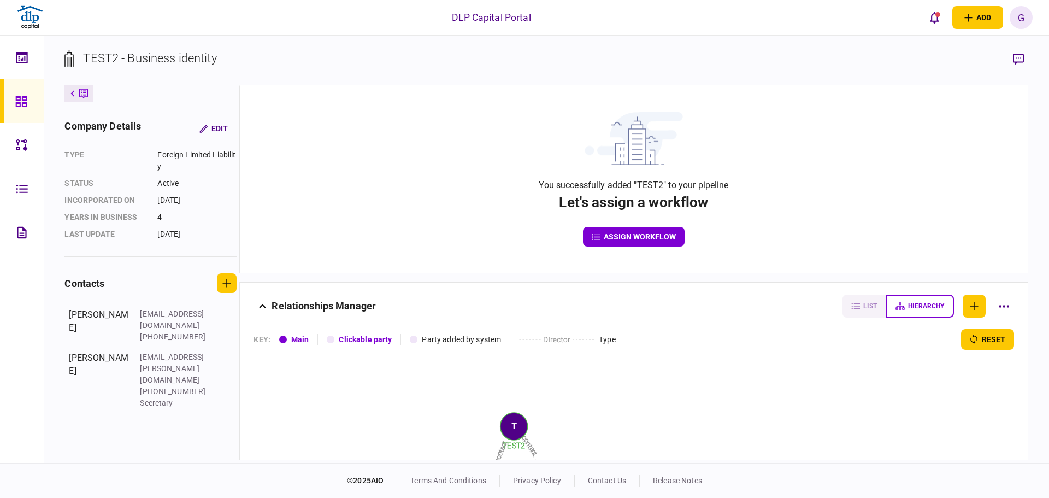
scroll to position [179, 0]
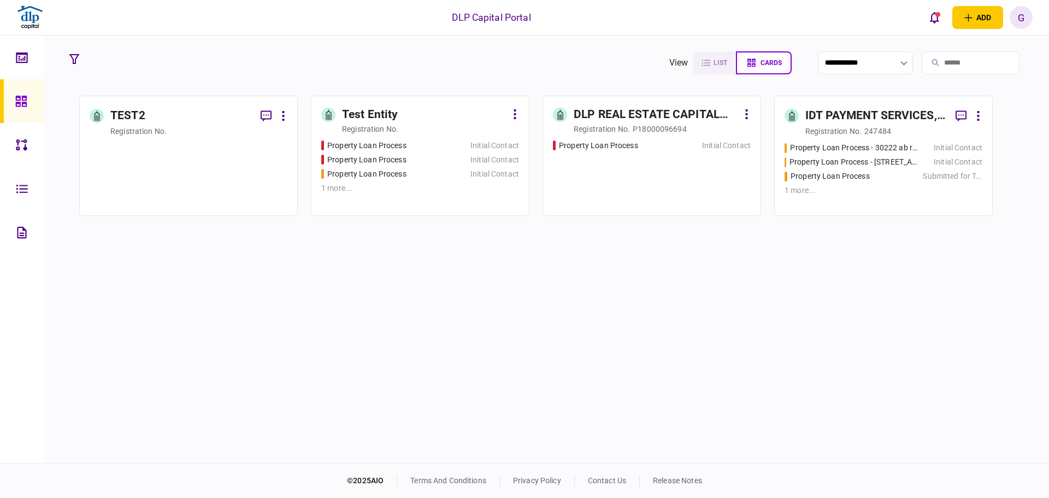
click at [633, 122] on div "DLP REAL ESTATE CAPITAL INC." at bounding box center [655, 114] width 164 height 17
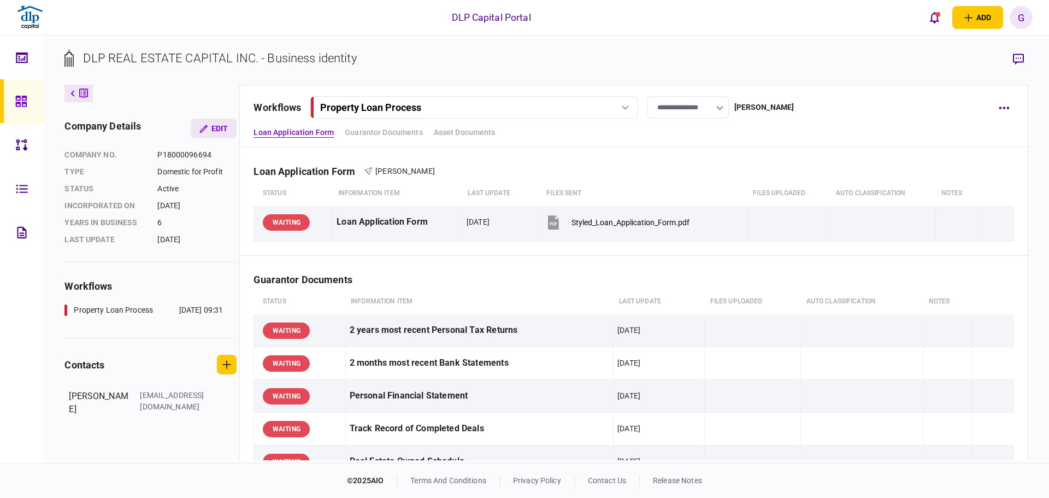
click at [220, 121] on button "Edit" at bounding box center [214, 129] width 46 height 20
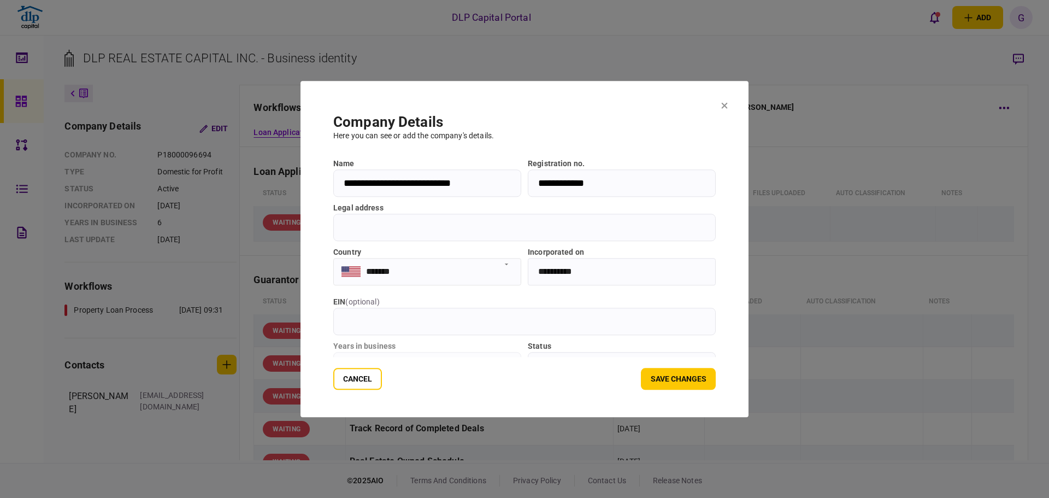
click at [437, 186] on input "**********" at bounding box center [427, 182] width 188 height 27
type input "****"
click at [560, 182] on input "**********" at bounding box center [622, 182] width 188 height 27
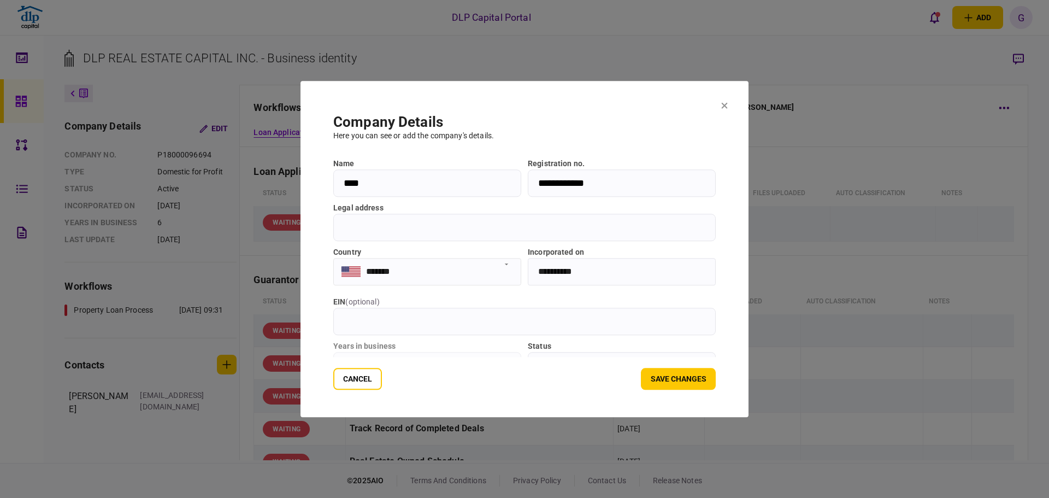
click at [560, 182] on input "**********" at bounding box center [622, 182] width 188 height 27
type input "*"
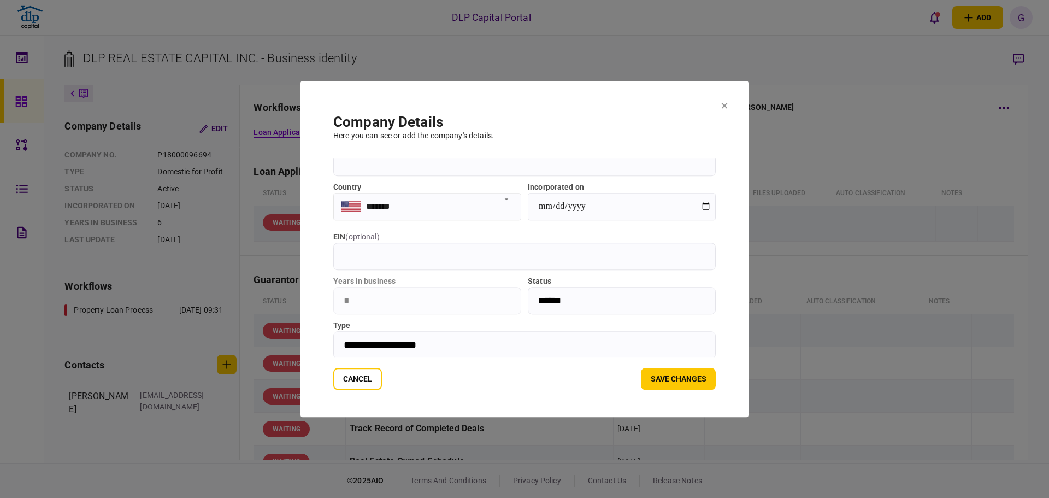
scroll to position [114, 0]
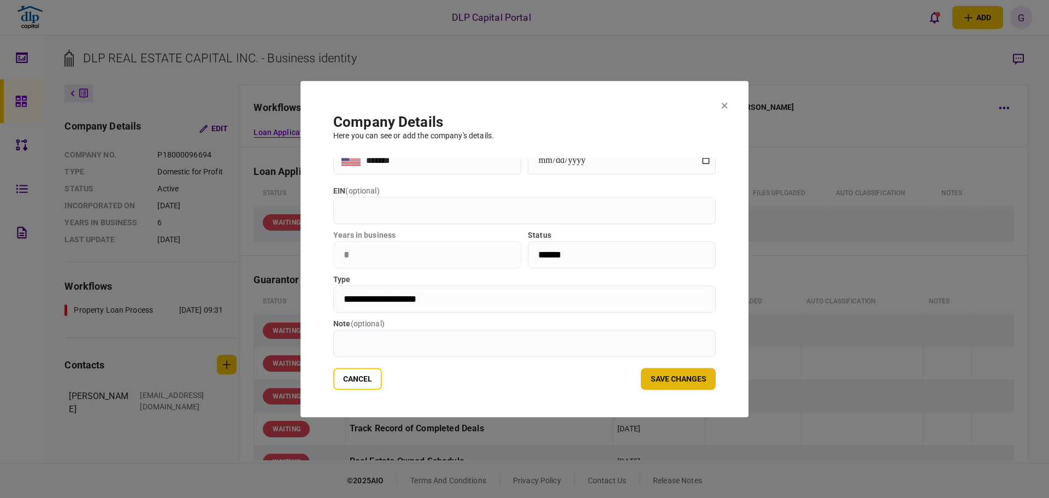
type input "**********"
click at [700, 383] on button "Save changes" at bounding box center [678, 379] width 75 height 22
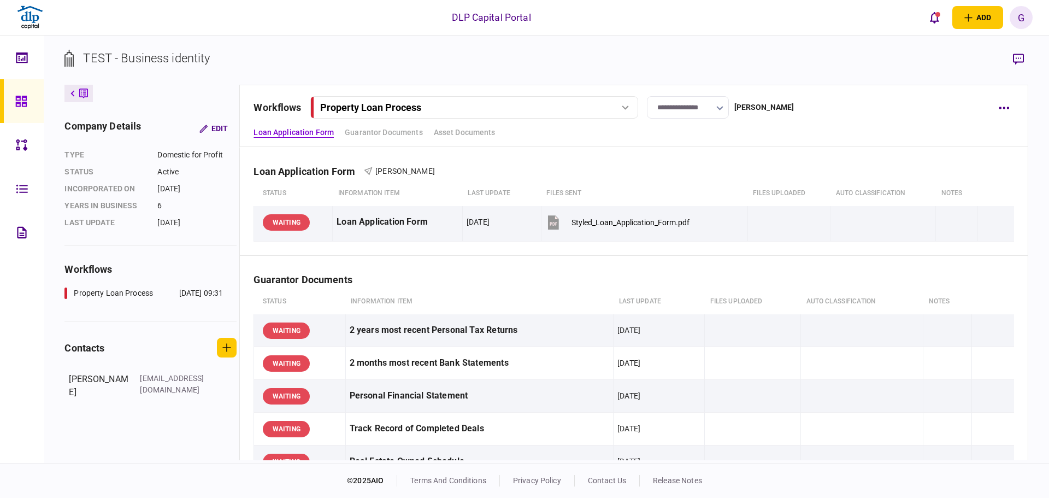
click at [89, 100] on button at bounding box center [78, 93] width 28 height 17
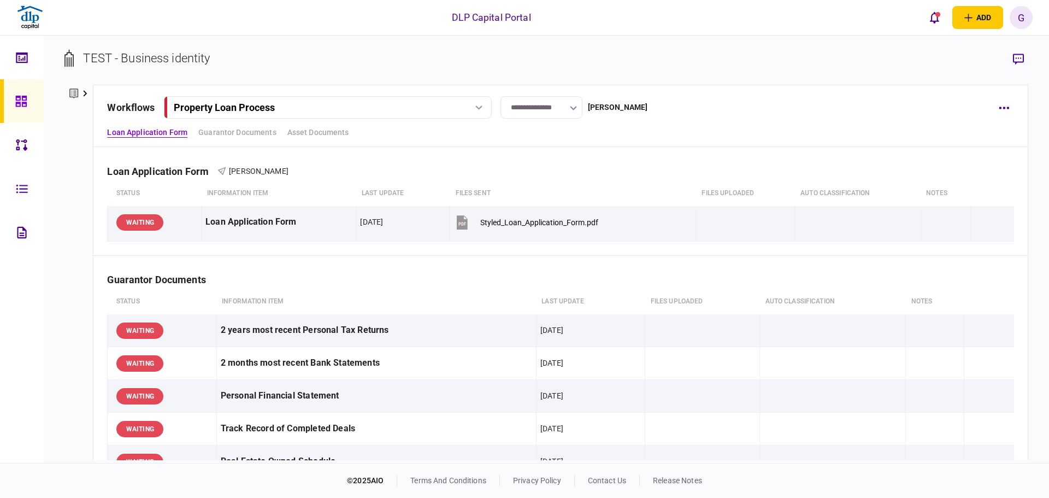
click at [11, 103] on link at bounding box center [22, 101] width 44 height 44
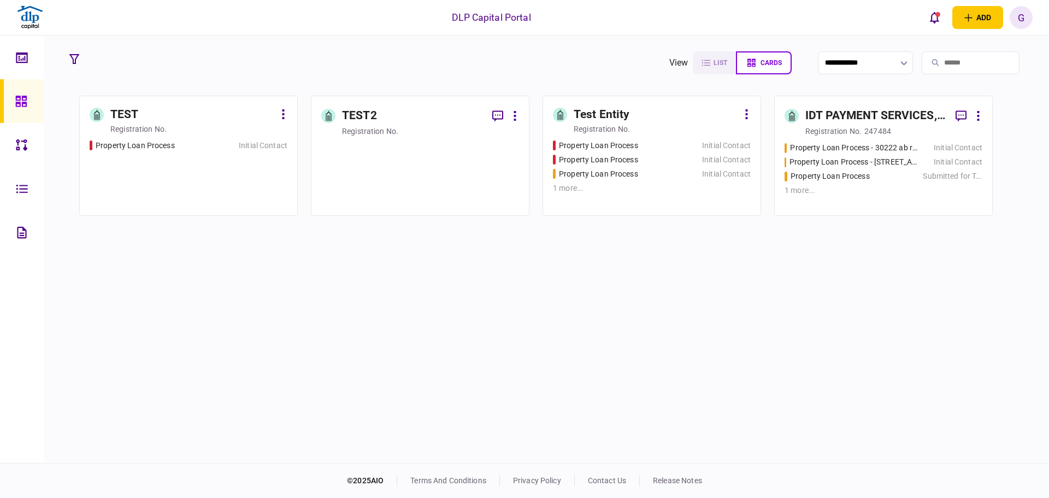
click at [745, 114] on icon at bounding box center [746, 114] width 3 height 10
click at [740, 141] on span "archive" at bounding box center [733, 135] width 29 height 13
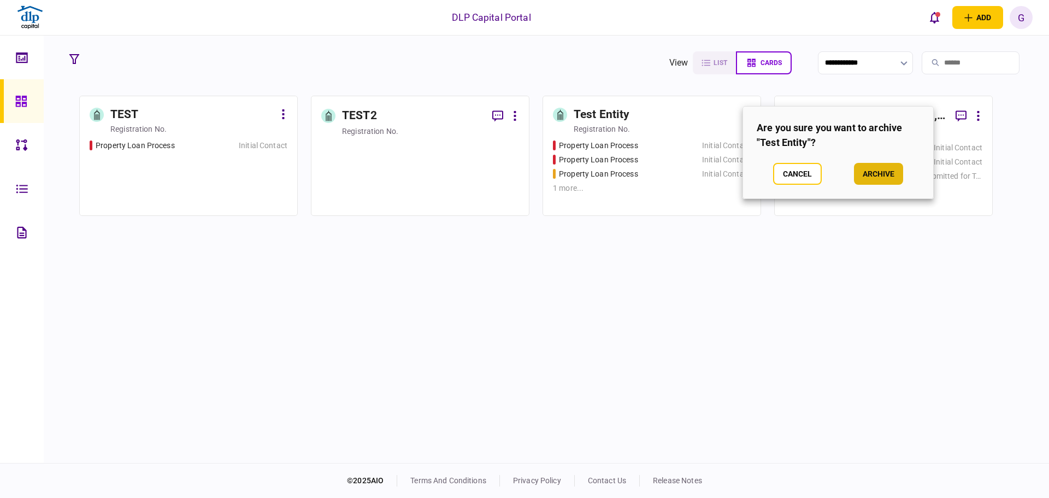
click at [889, 175] on button "archive" at bounding box center [878, 174] width 49 height 22
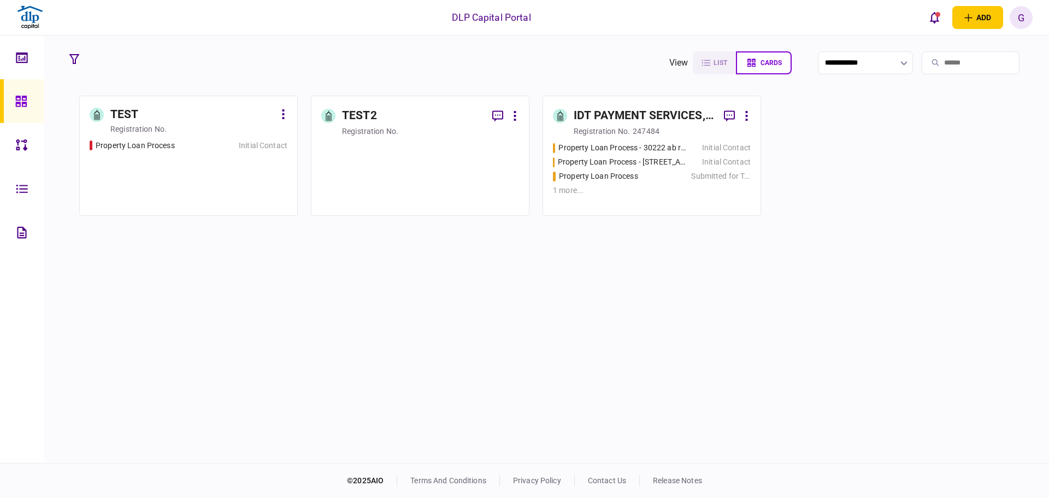
click at [522, 114] on link "TEST2 registration no." at bounding box center [420, 156] width 218 height 120
click at [519, 114] on link "TEST2 registration no." at bounding box center [420, 156] width 218 height 120
click at [510, 116] on div at bounding box center [503, 116] width 31 height 20
click at [285, 113] on button at bounding box center [283, 114] width 8 height 17
click at [280, 139] on span "archive" at bounding box center [270, 135] width 29 height 13
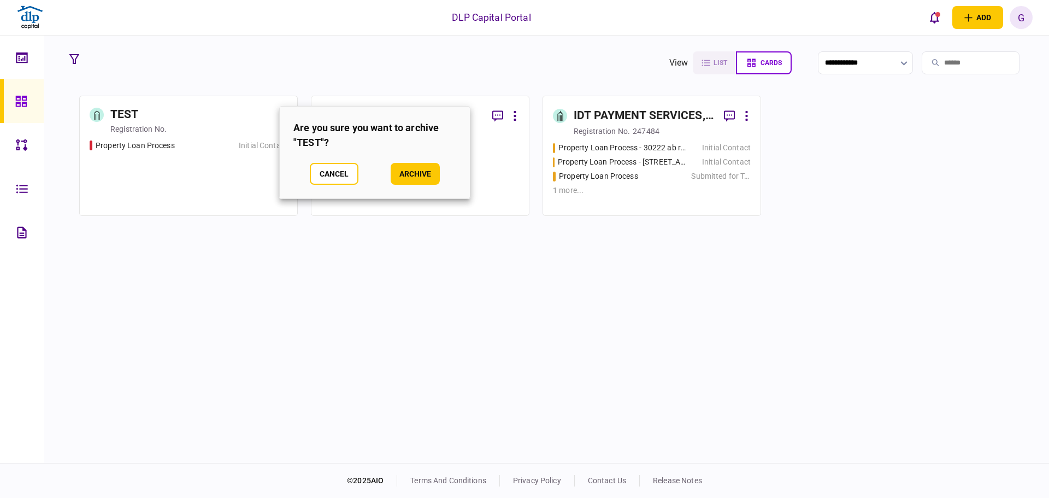
click at [405, 174] on button "archive" at bounding box center [414, 174] width 49 height 22
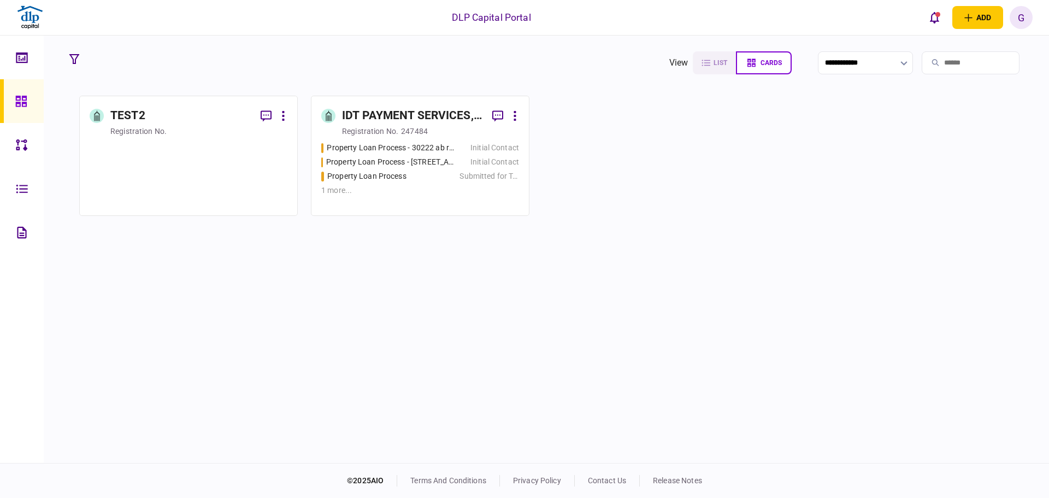
click at [283, 116] on icon at bounding box center [283, 116] width 2 height 10
click at [283, 135] on span "archive" at bounding box center [270, 137] width 29 height 13
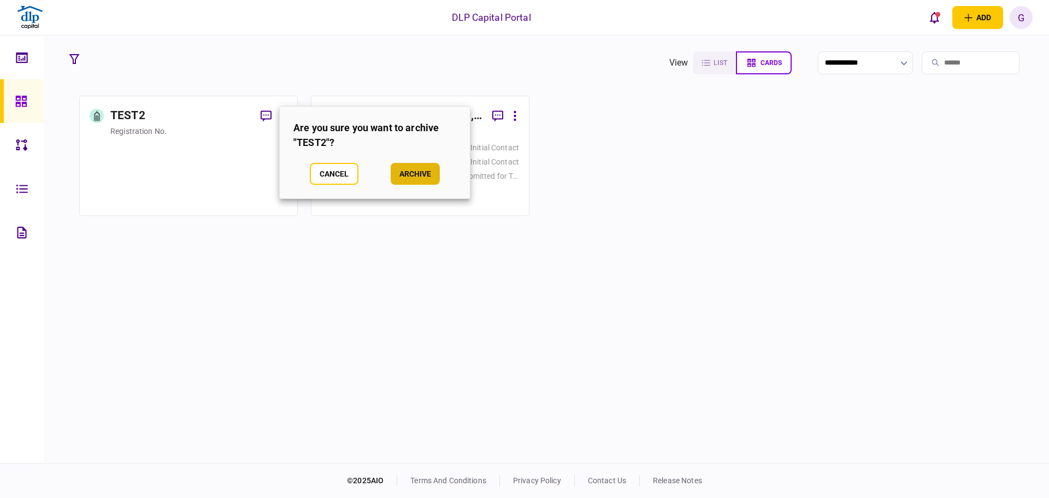
click at [419, 177] on button "archive" at bounding box center [414, 174] width 49 height 22
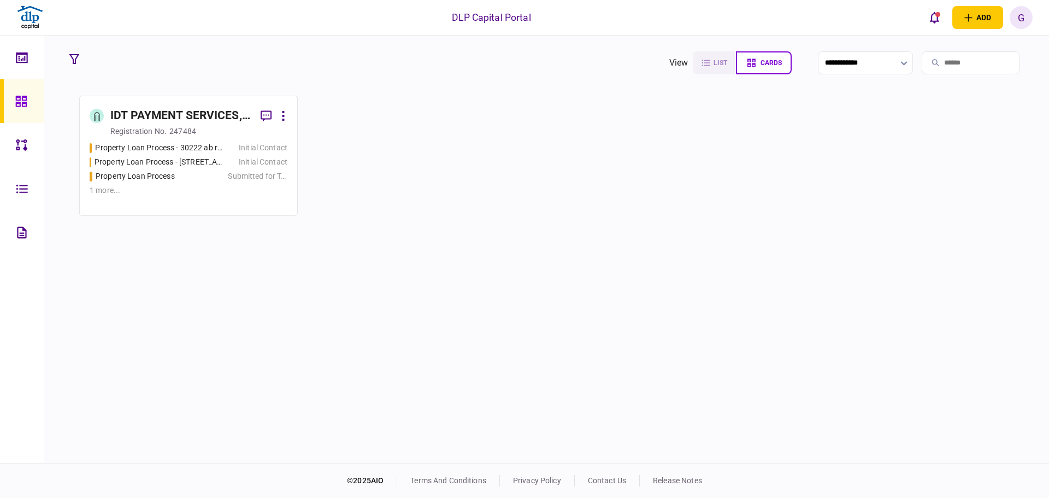
click at [344, 141] on section "IDT PAYMENT SERVICES, INC registration no. 247484 Property Loan Process - 30222…" at bounding box center [546, 156] width 934 height 120
drag, startPoint x: 345, startPoint y: 173, endPoint x: 380, endPoint y: 121, distance: 62.1
click at [366, 117] on section "IDT PAYMENT SERVICES, INC registration no. 247484 Property Loan Process - 30222…" at bounding box center [546, 156] width 934 height 120
